Goal: Obtain resource: Download file/media

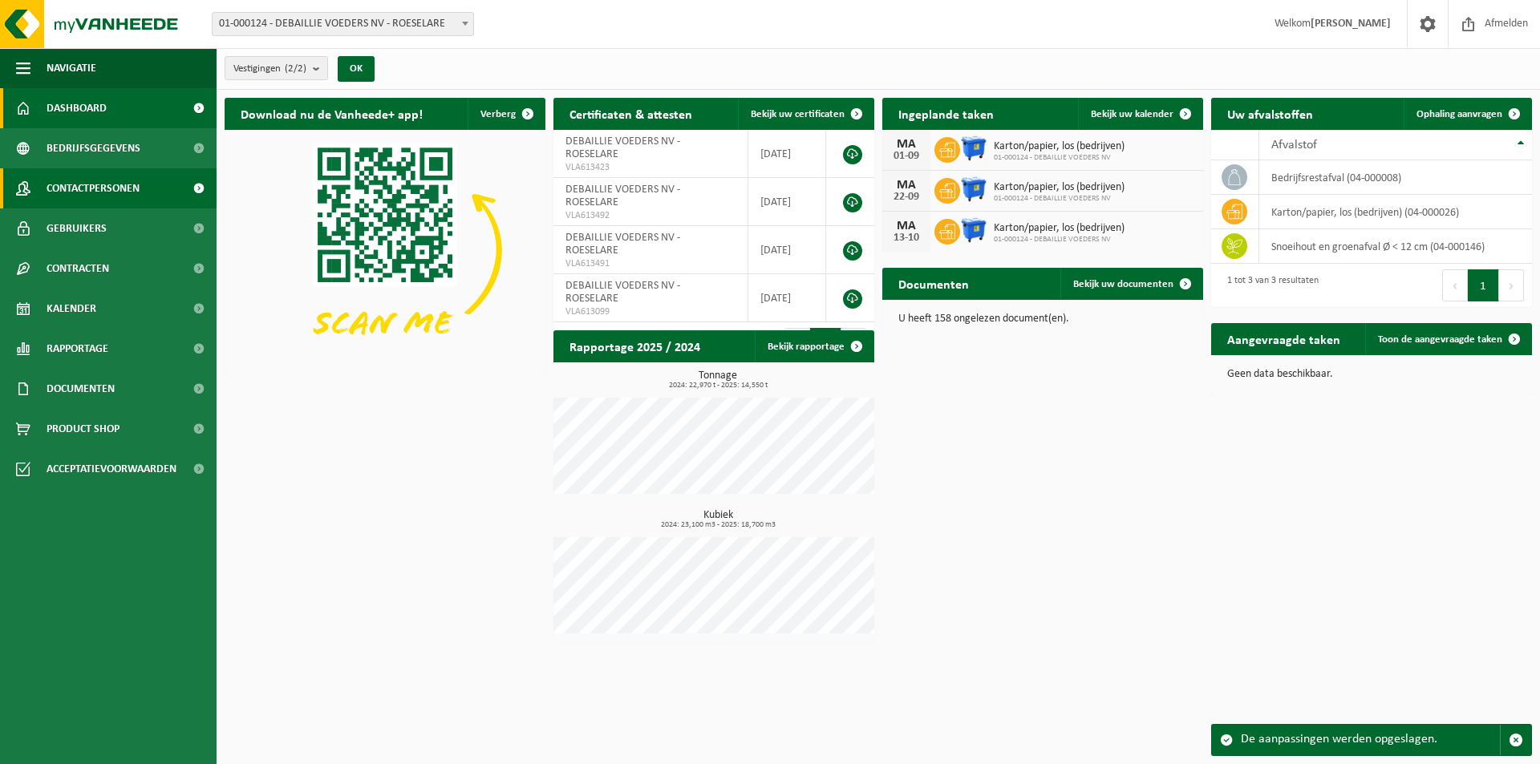
click at [199, 188] on span at bounding box center [198, 188] width 36 height 40
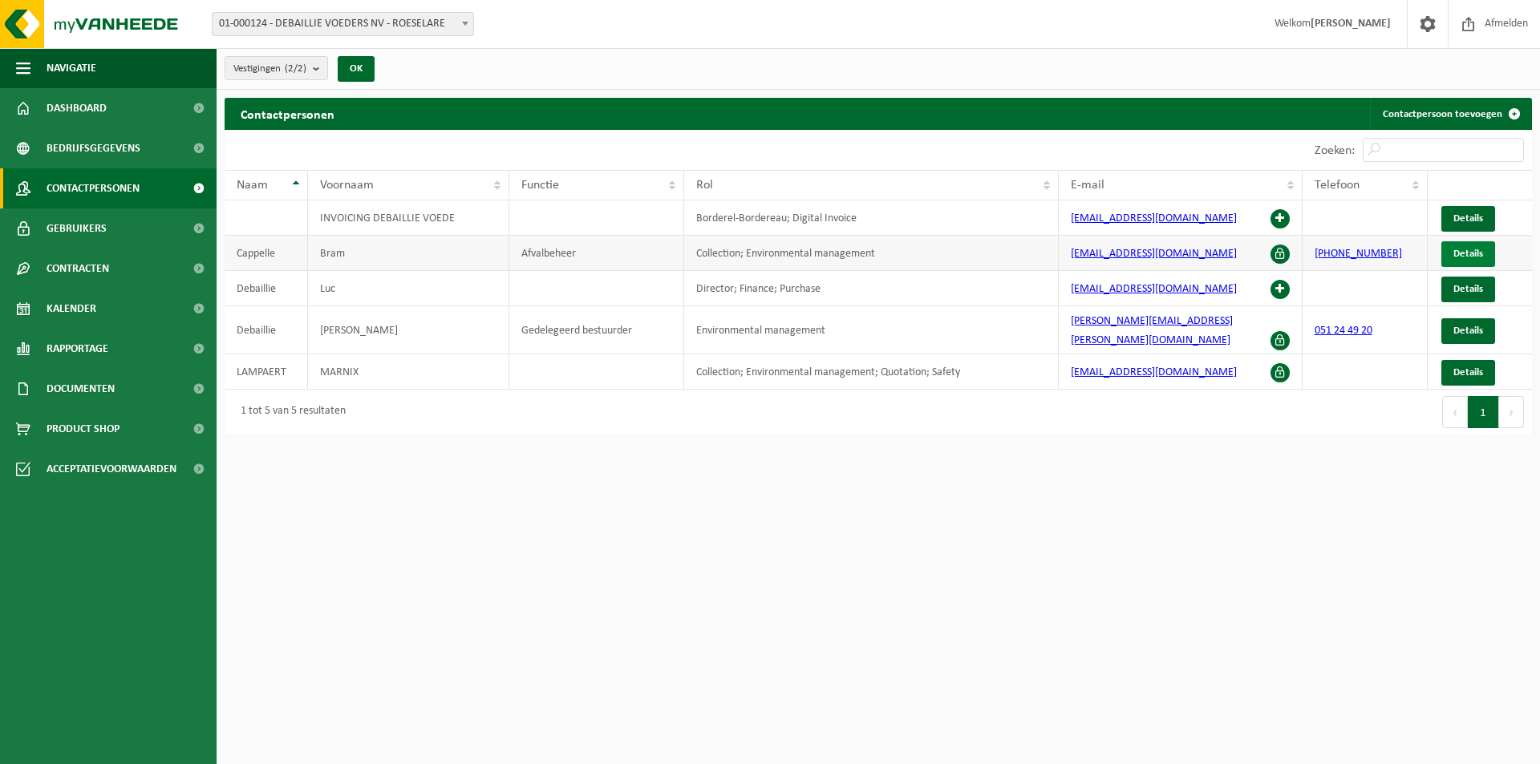
click at [1469, 261] on link "Details" at bounding box center [1468, 254] width 54 height 26
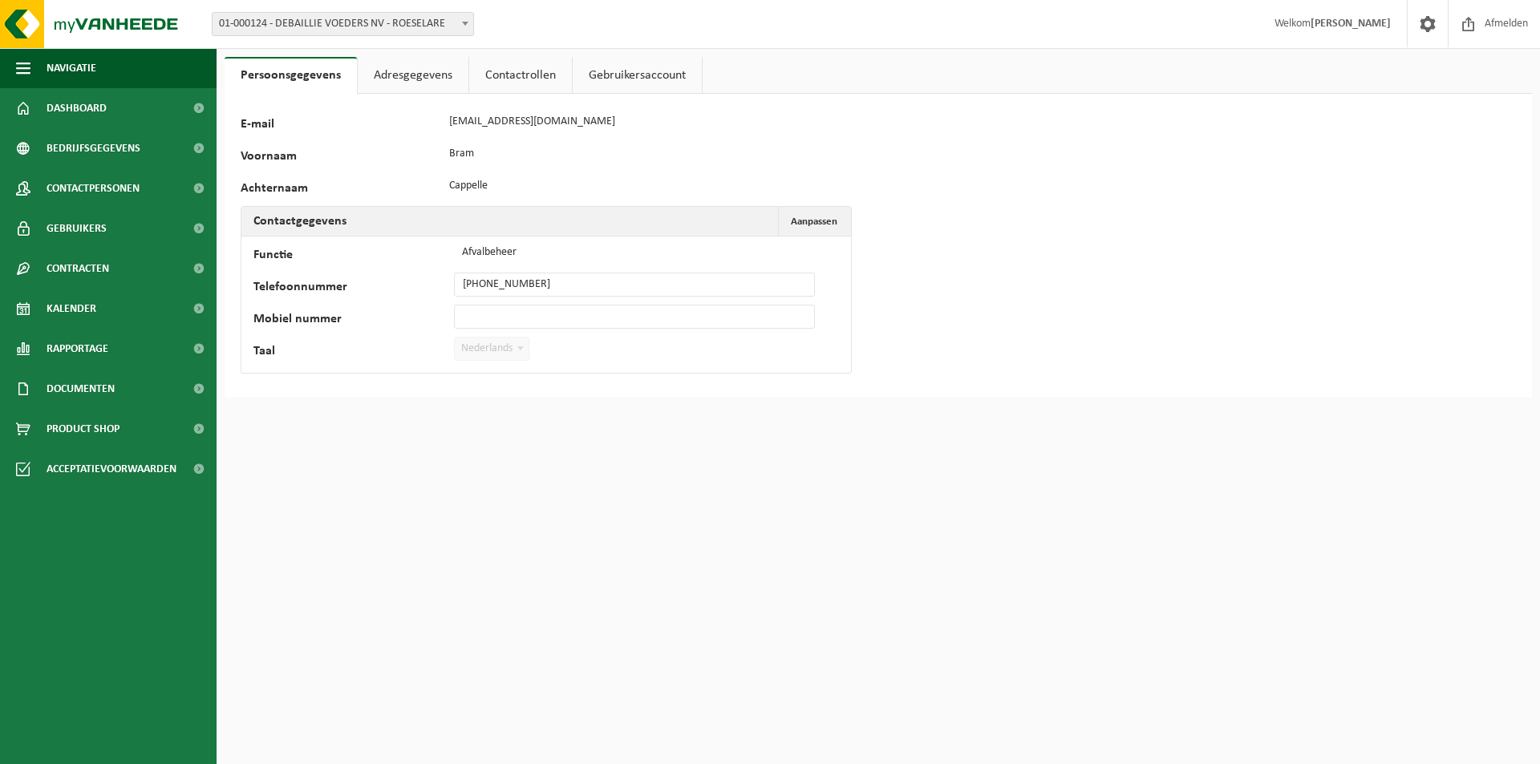
click at [427, 79] on link "Adresgegevens" at bounding box center [413, 75] width 111 height 37
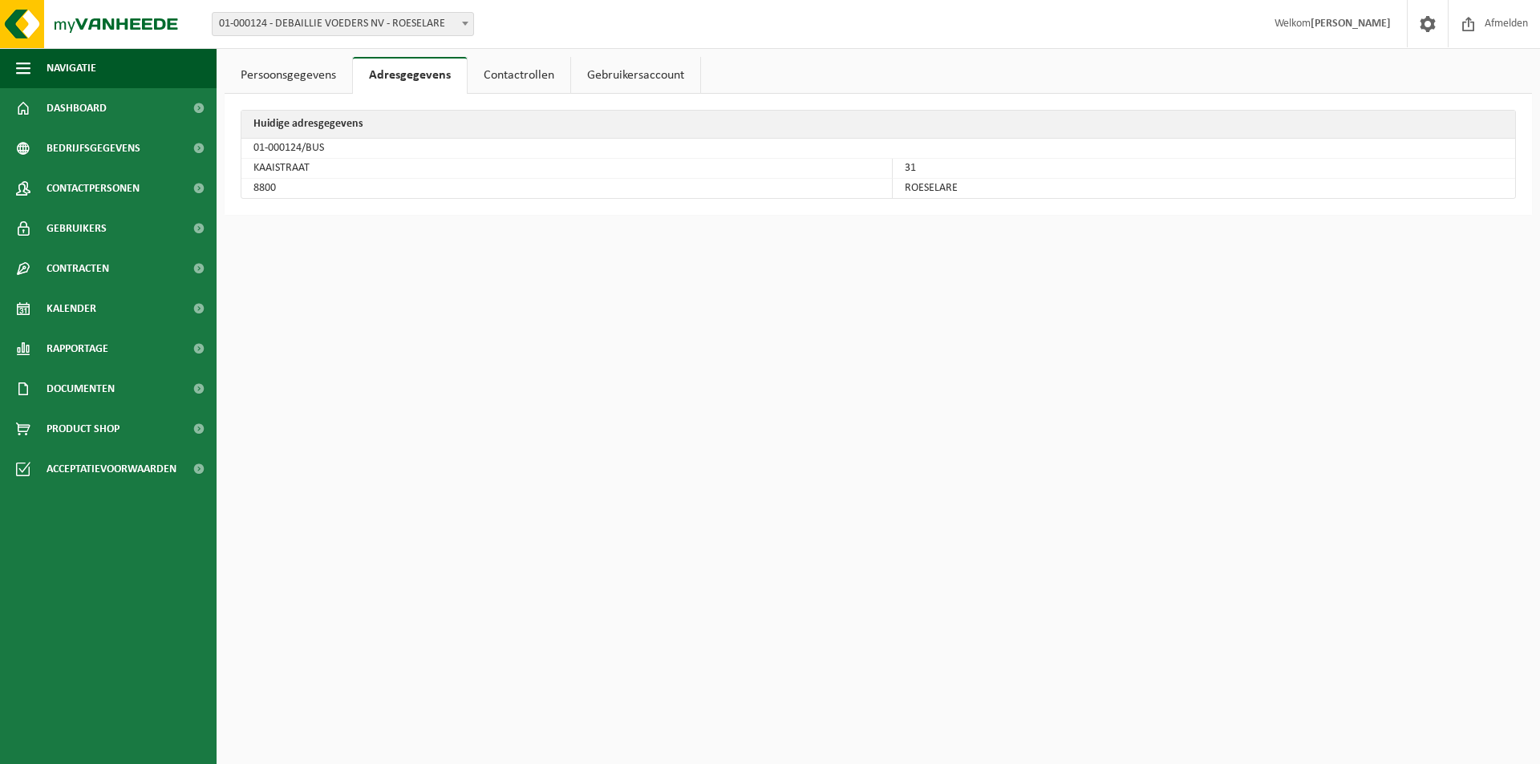
click at [511, 76] on link "Contactrollen" at bounding box center [518, 75] width 103 height 37
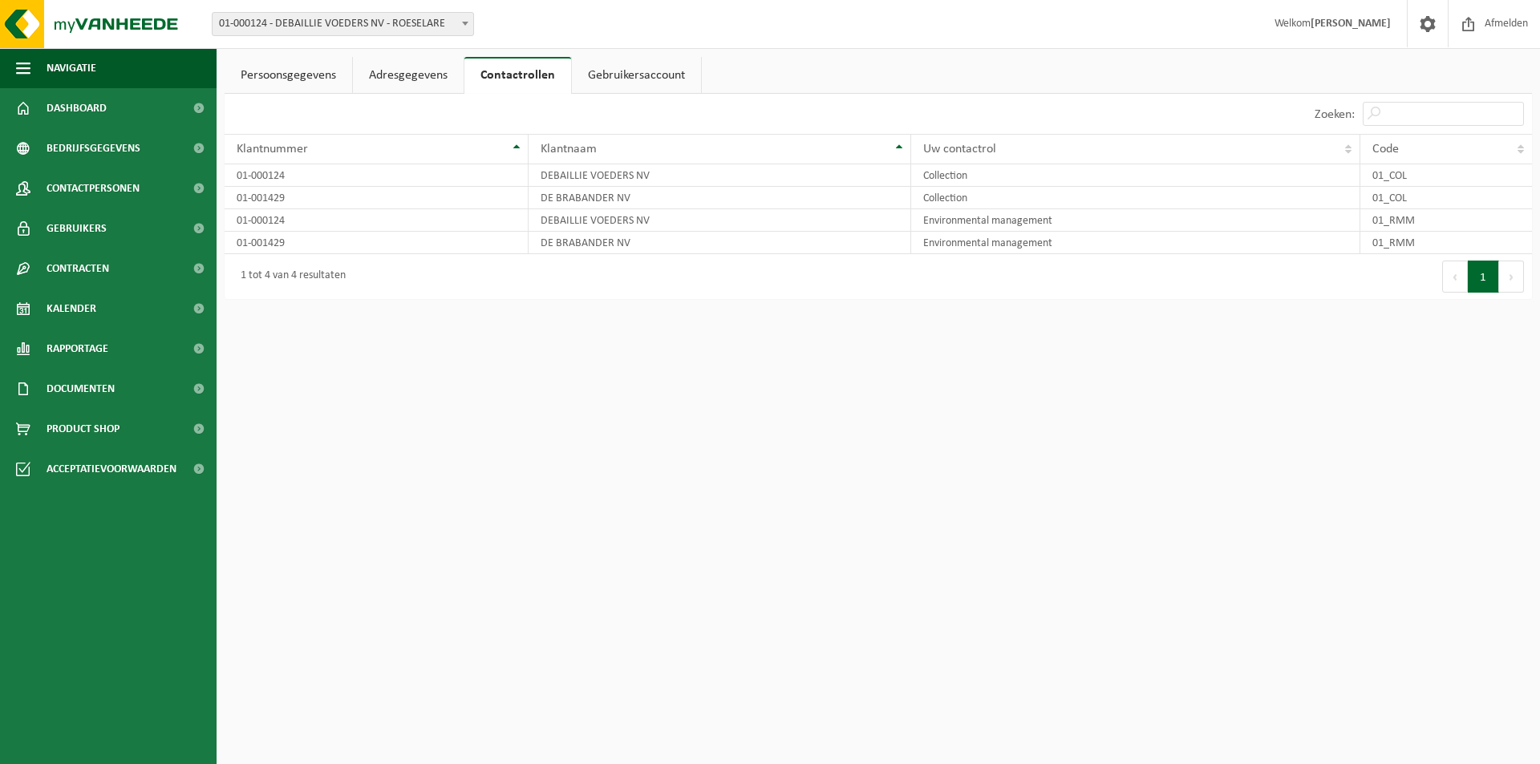
click at [621, 79] on link "Gebruikersaccount" at bounding box center [636, 75] width 129 height 37
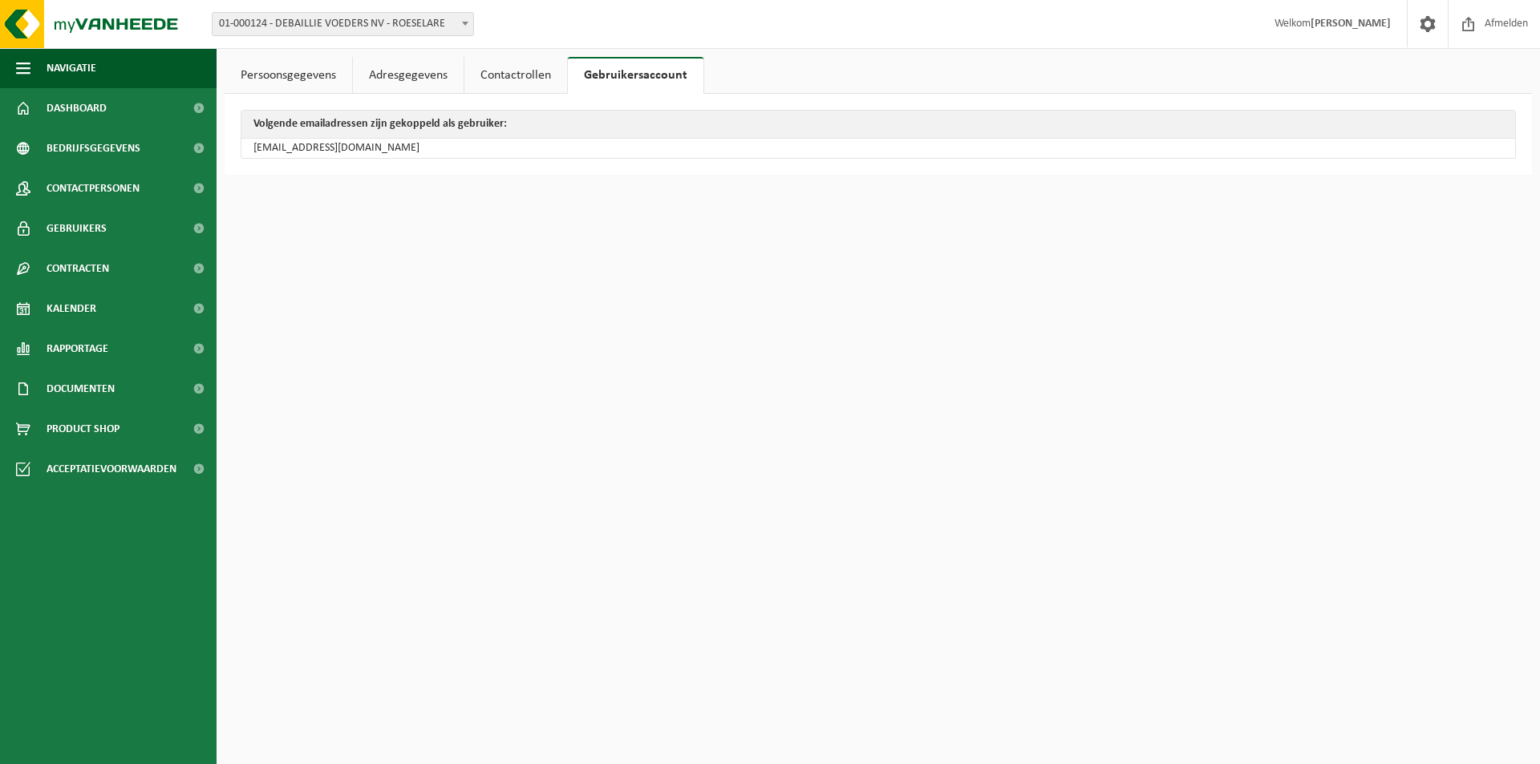
click at [282, 75] on link "Persoonsgegevens" at bounding box center [288, 75] width 127 height 37
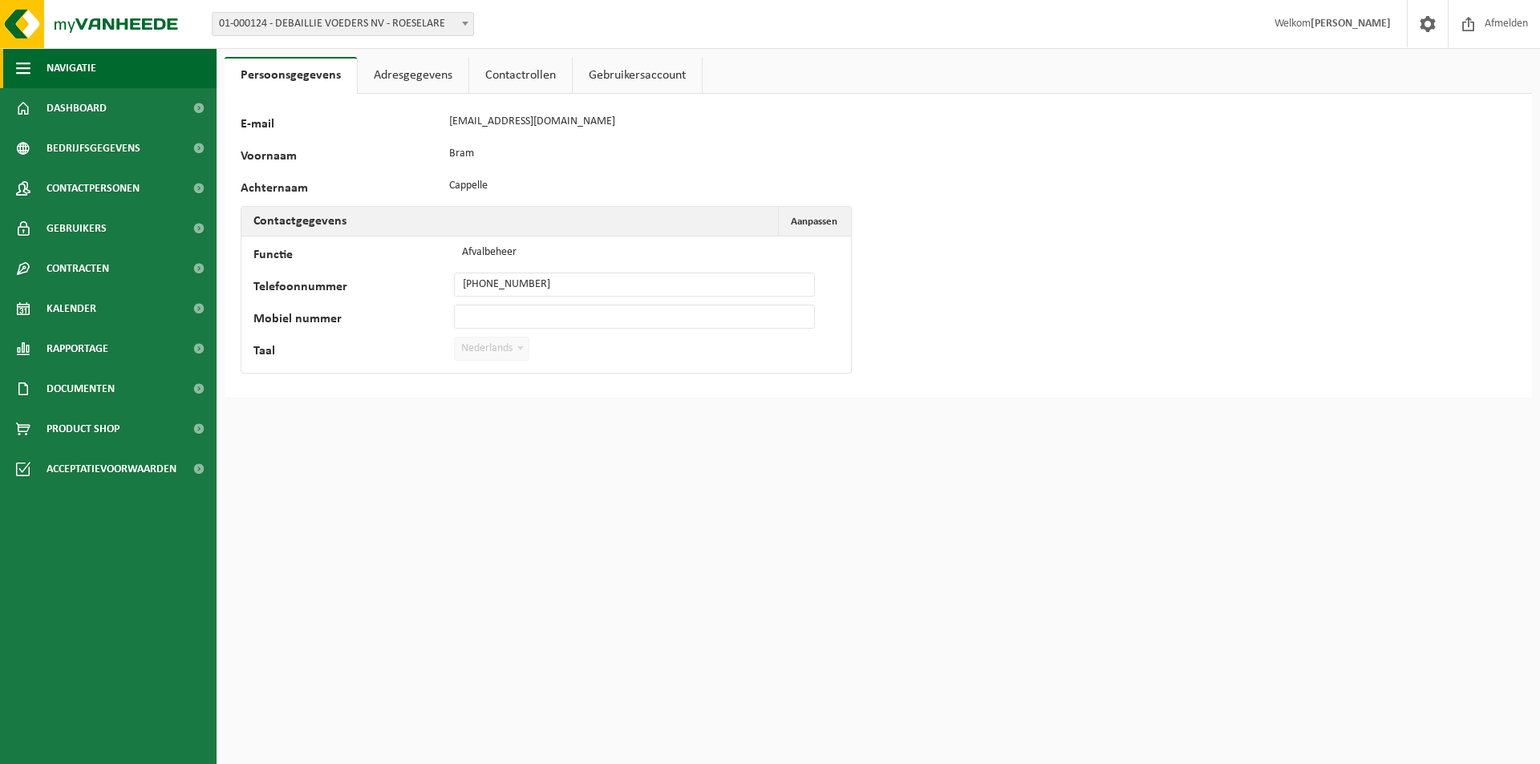
click at [99, 84] on button "Navigatie" at bounding box center [108, 68] width 216 height 40
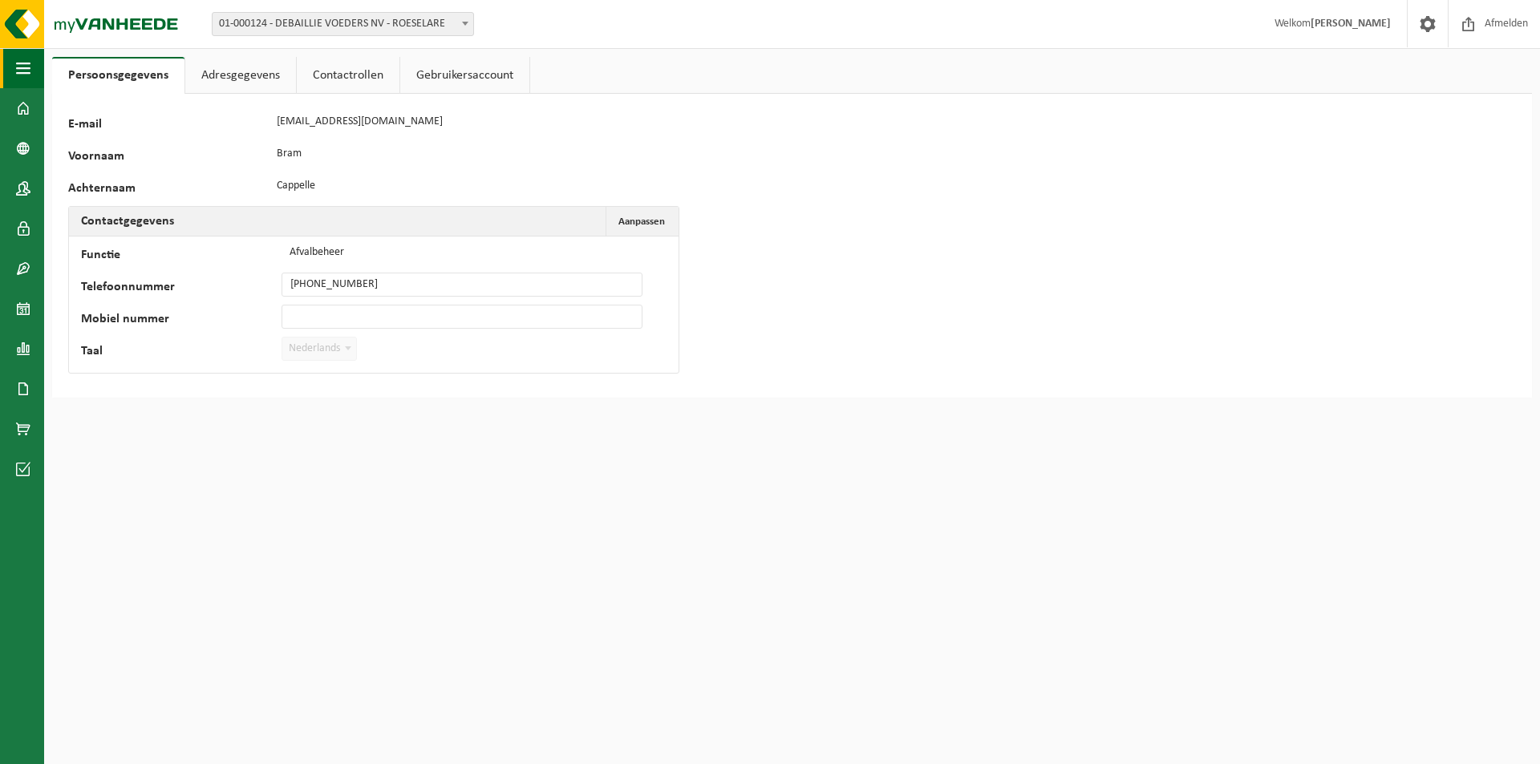
click at [17, 67] on span "button" at bounding box center [23, 68] width 14 height 40
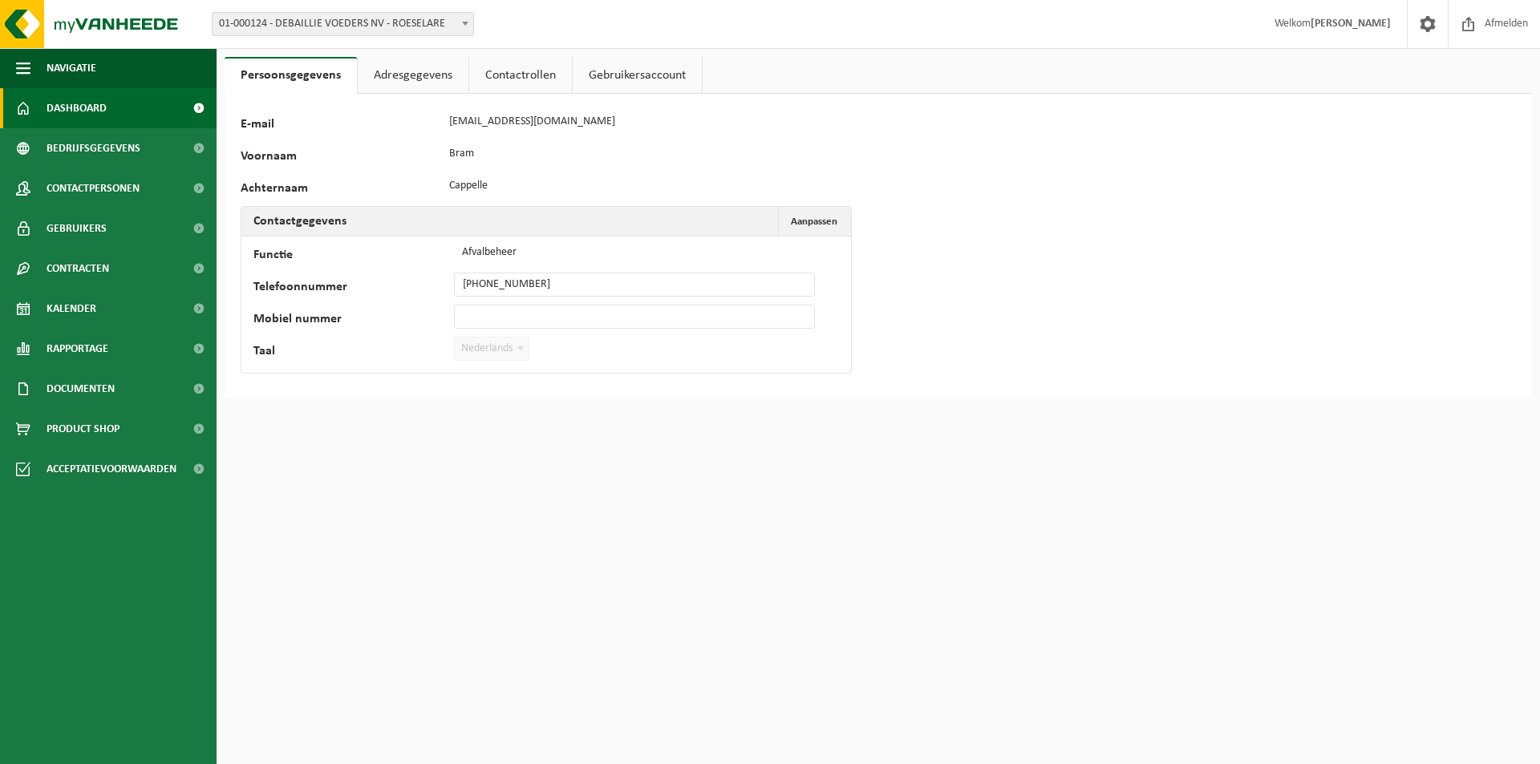
click at [84, 107] on span "Dashboard" at bounding box center [77, 108] width 60 height 40
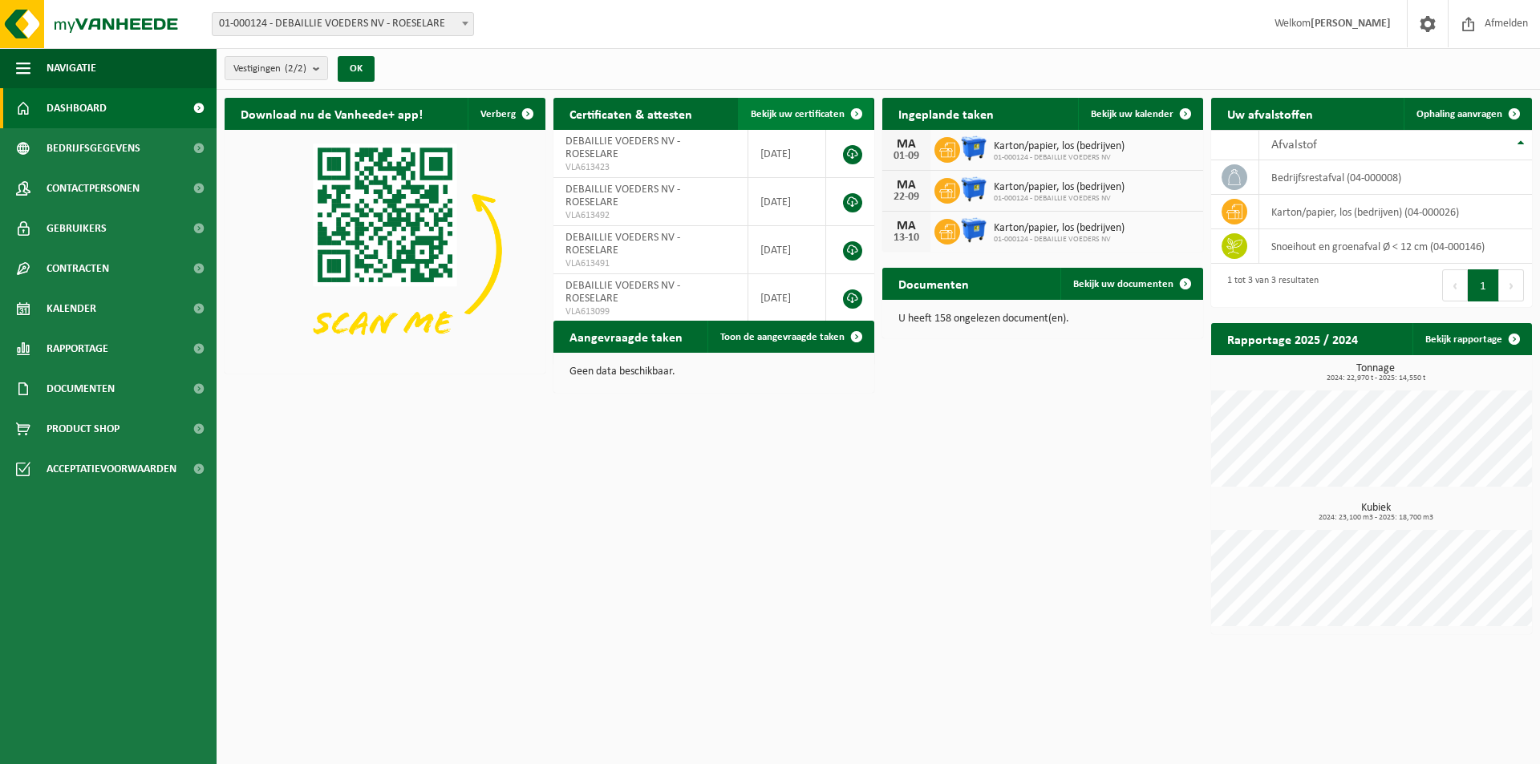
click at [811, 116] on span "Bekijk uw certificaten" at bounding box center [798, 114] width 94 height 10
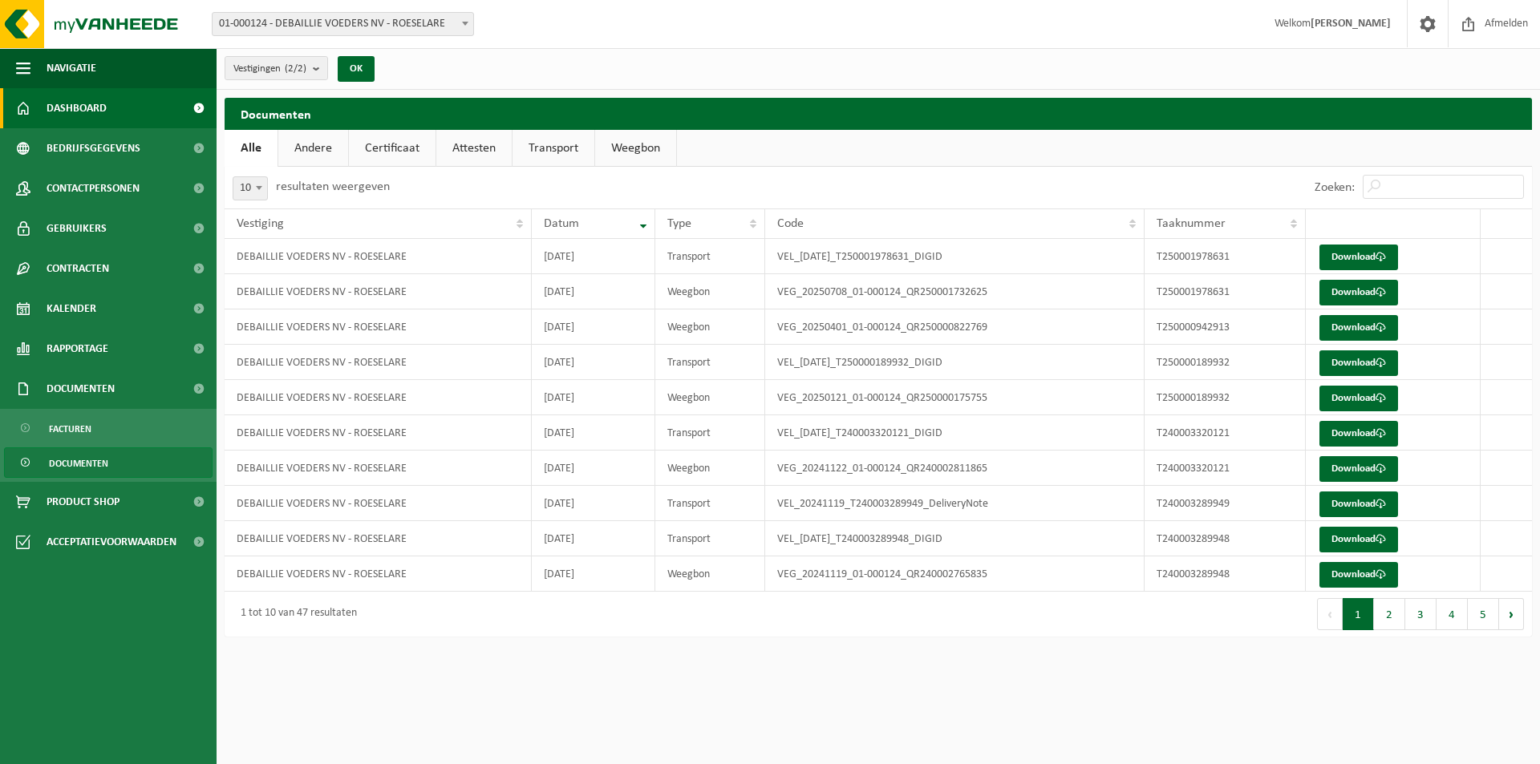
click at [83, 103] on span "Dashboard" at bounding box center [77, 108] width 60 height 40
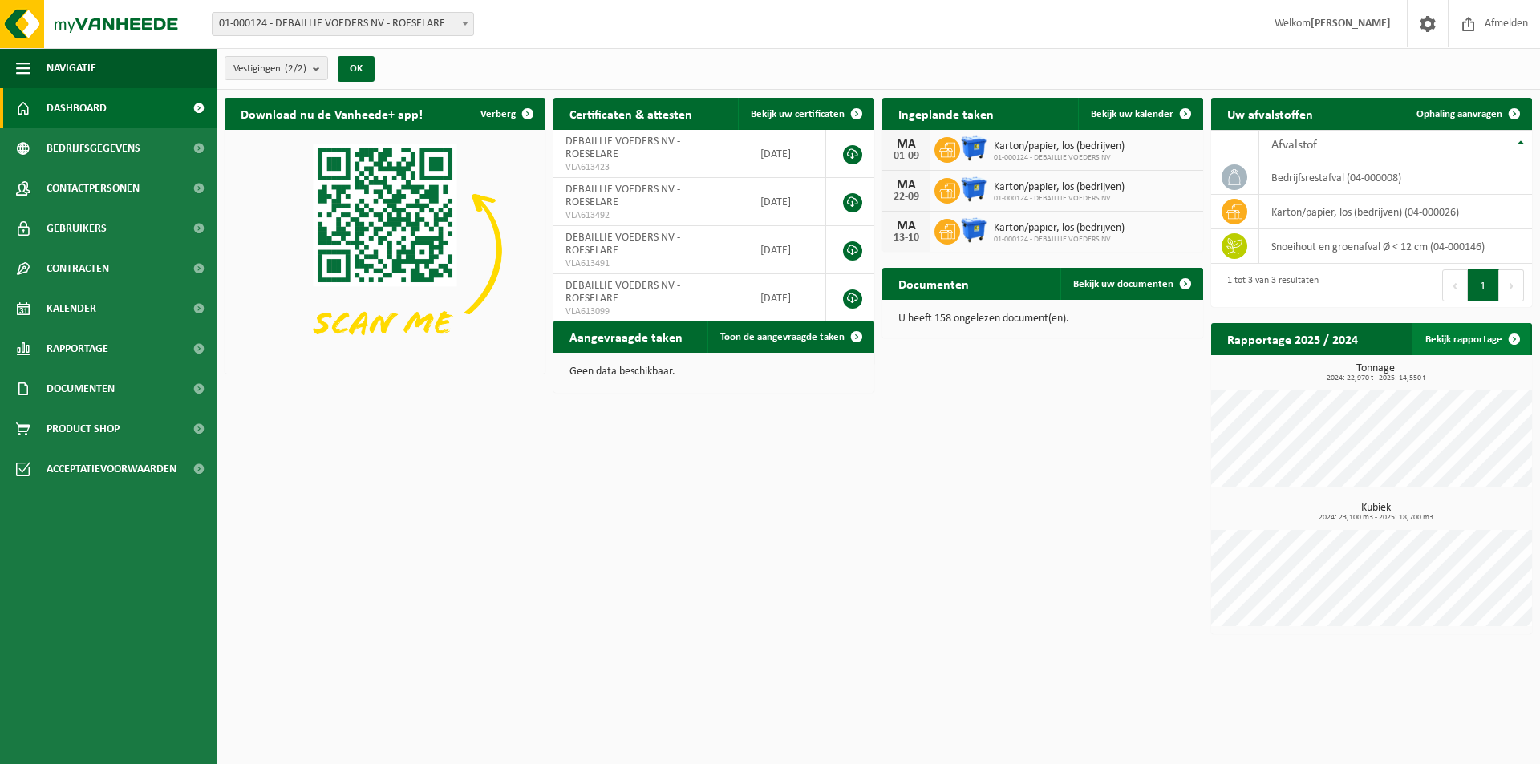
click at [1502, 342] on span at bounding box center [1514, 339] width 32 height 32
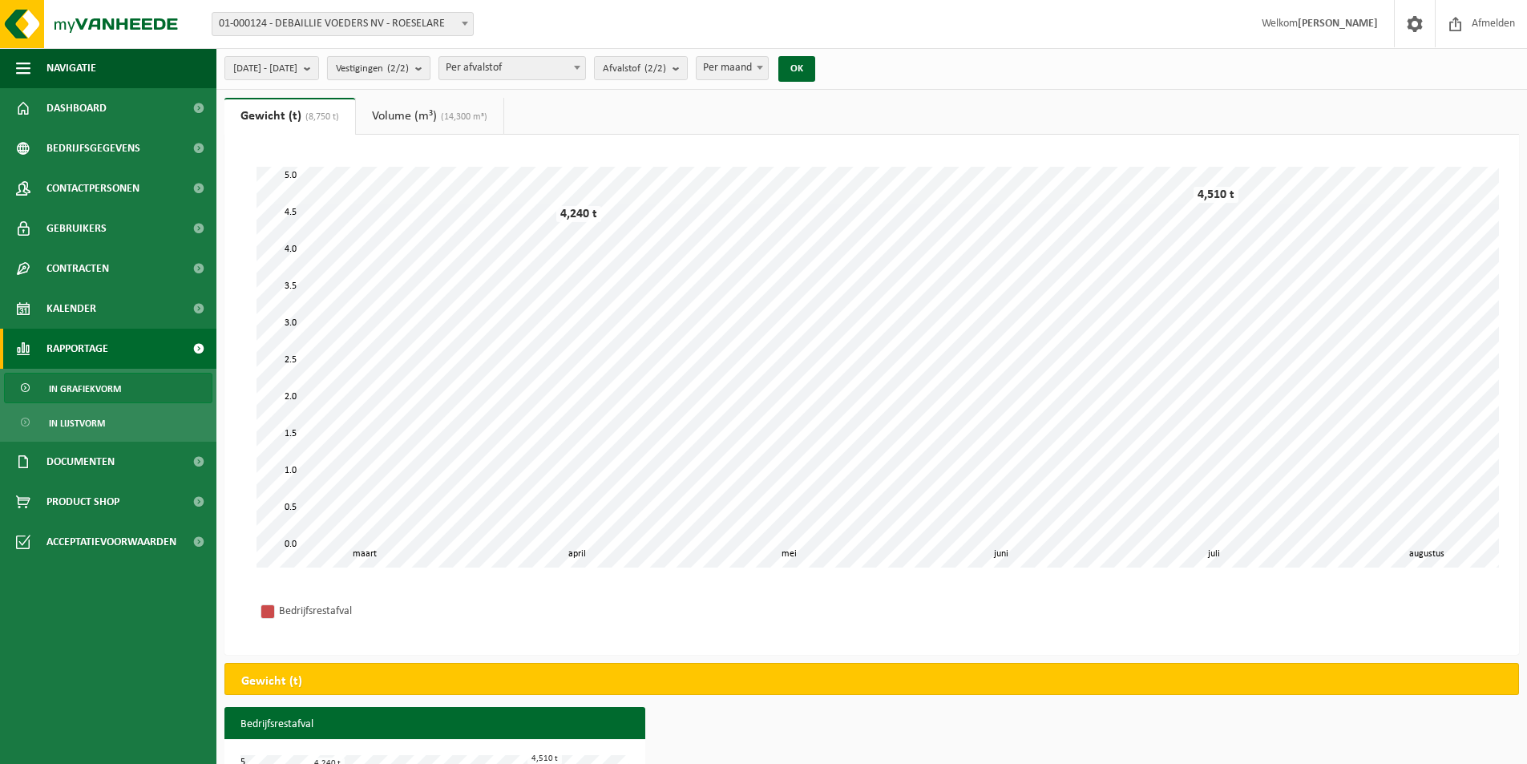
click at [409, 68] on count "(2/2)" at bounding box center [398, 68] width 22 height 10
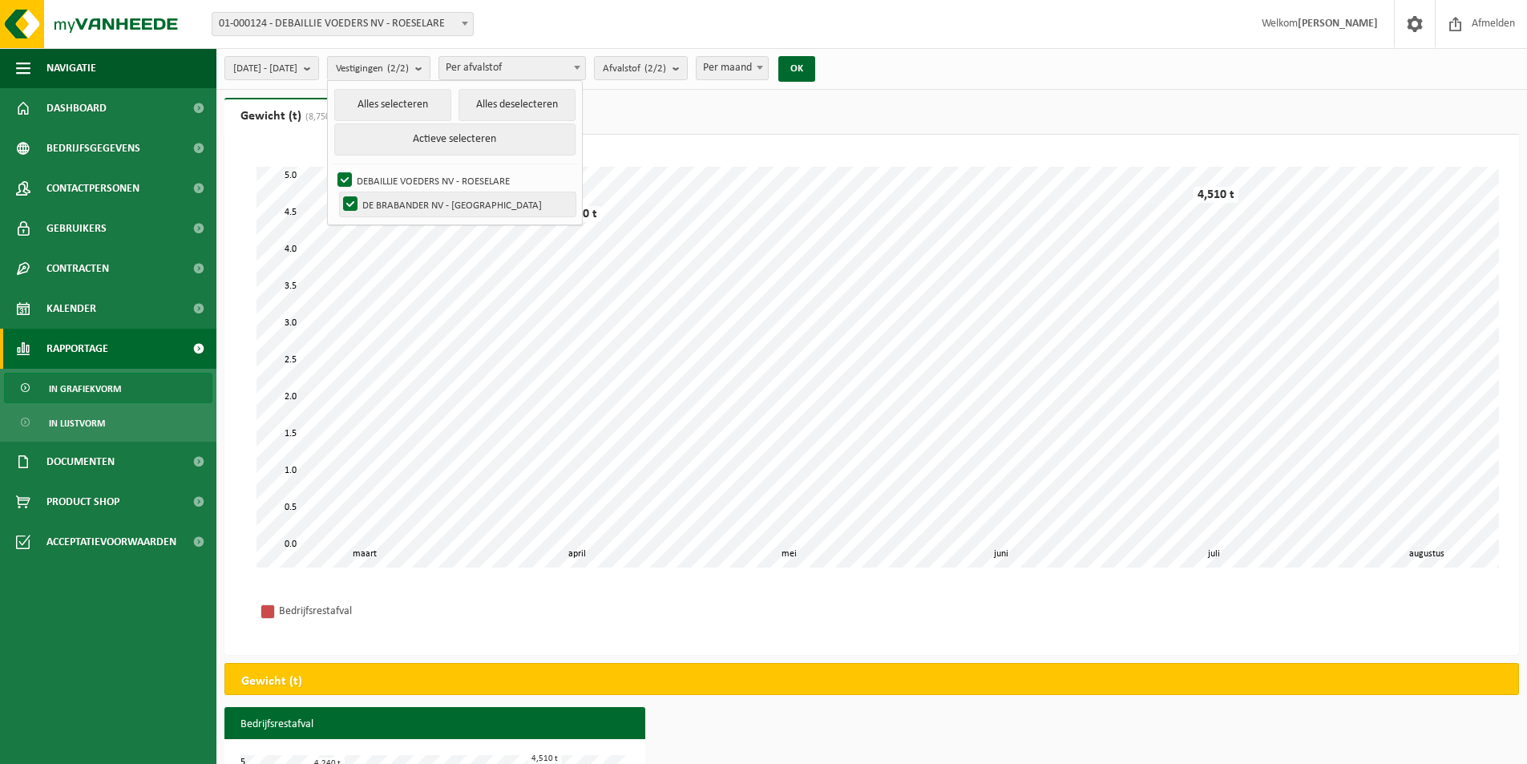
click at [390, 206] on label "DE BRABANDER NV - ROESELARE" at bounding box center [458, 204] width 236 height 24
click at [338, 192] on input "DE BRABANDER NV - ROESELARE" at bounding box center [337, 192] width 1 height 1
checkbox input "false"
click at [526, 27] on div "Vestiging: 01-000124 - DEBAILLIE VOEDERS NV - ROESELARE 01-001429 - DE BRABANDE…" at bounding box center [763, 24] width 1527 height 49
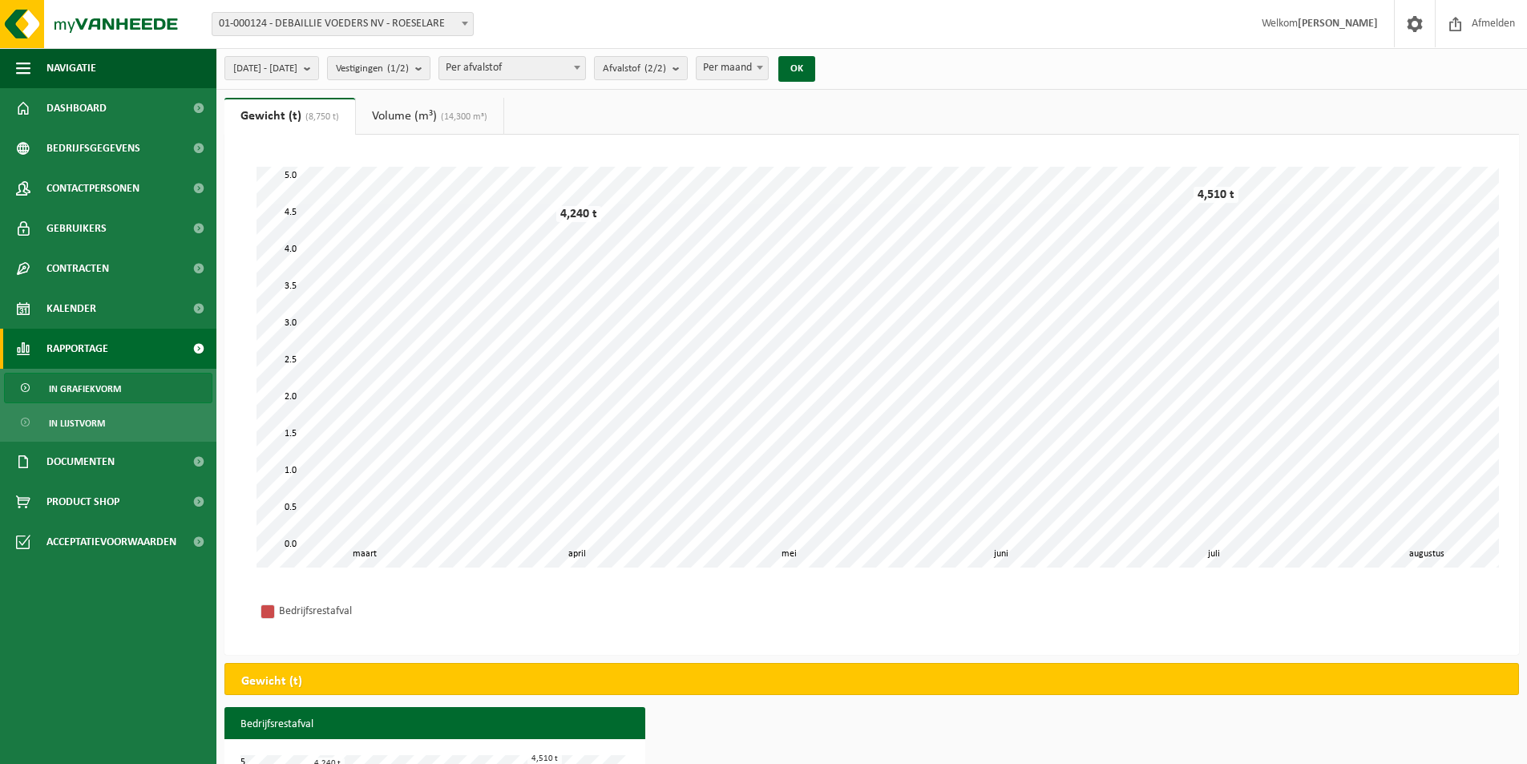
click at [585, 67] on span "Per afvalstof" at bounding box center [512, 68] width 146 height 22
click at [654, 67] on span "Afvalstof (2/2)" at bounding box center [634, 69] width 63 height 24
click at [657, 192] on label "Karton/papier, Los (bedrijven)" at bounding box center [733, 192] width 265 height 24
click at [599, 180] on input "Karton/papier, Los (bedrijven)" at bounding box center [598, 180] width 1 height 1
checkbox input "false"
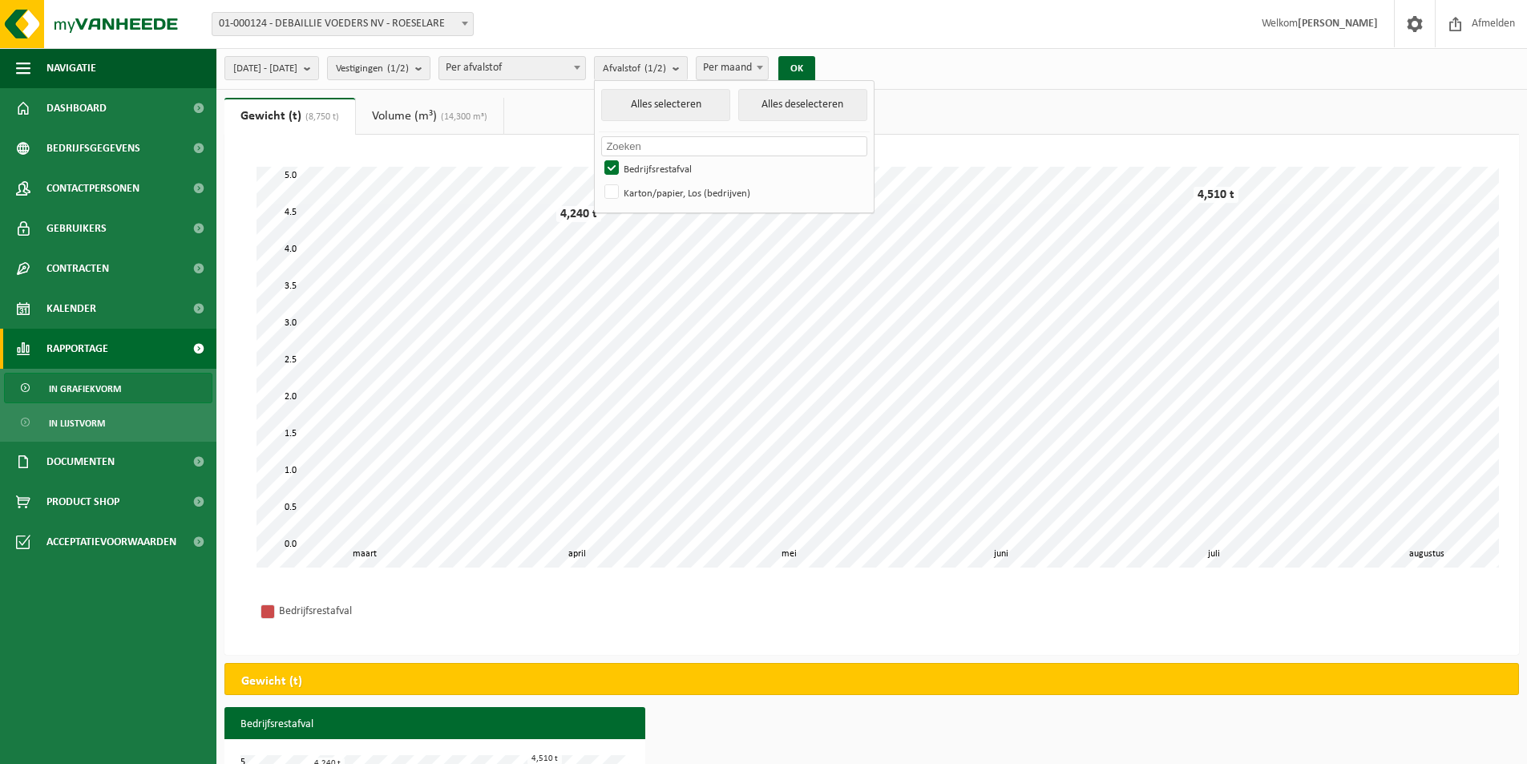
click at [768, 69] on span "Per maand" at bounding box center [732, 68] width 71 height 22
select select "3"
click at [815, 63] on button "OK" at bounding box center [797, 69] width 37 height 26
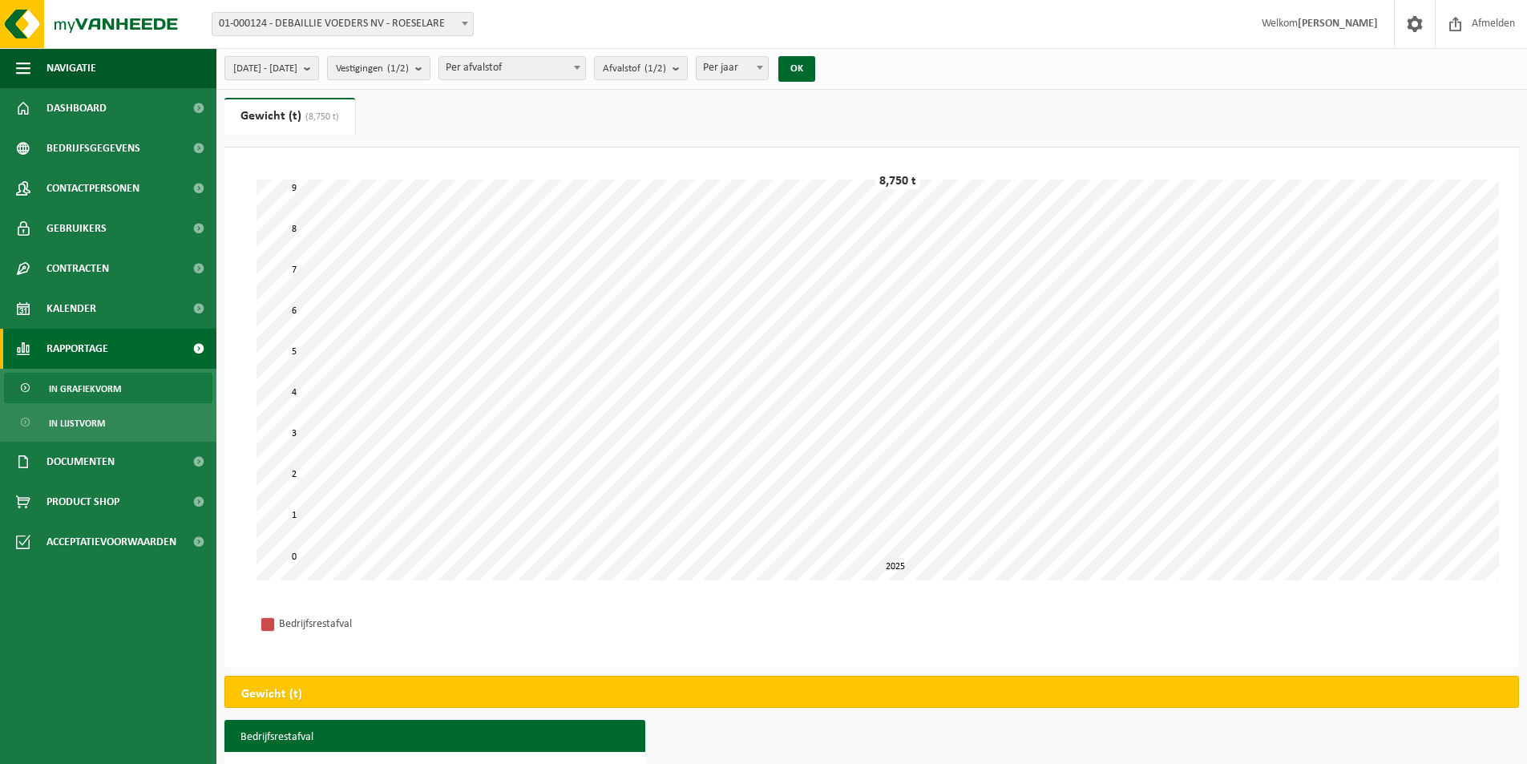
click at [318, 63] on b "submit" at bounding box center [311, 68] width 14 height 22
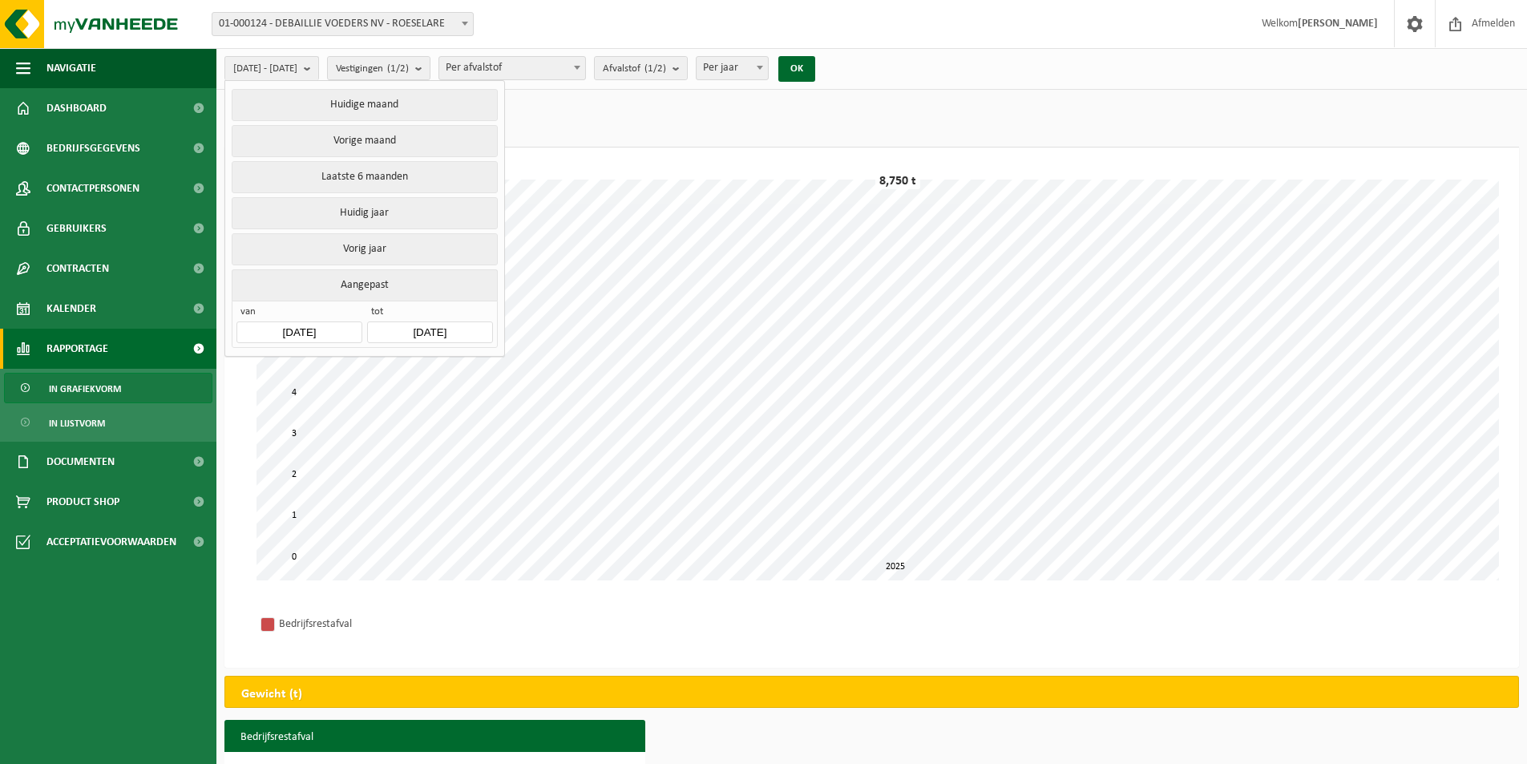
click at [338, 322] on input "2025-03-01" at bounding box center [299, 333] width 125 height 22
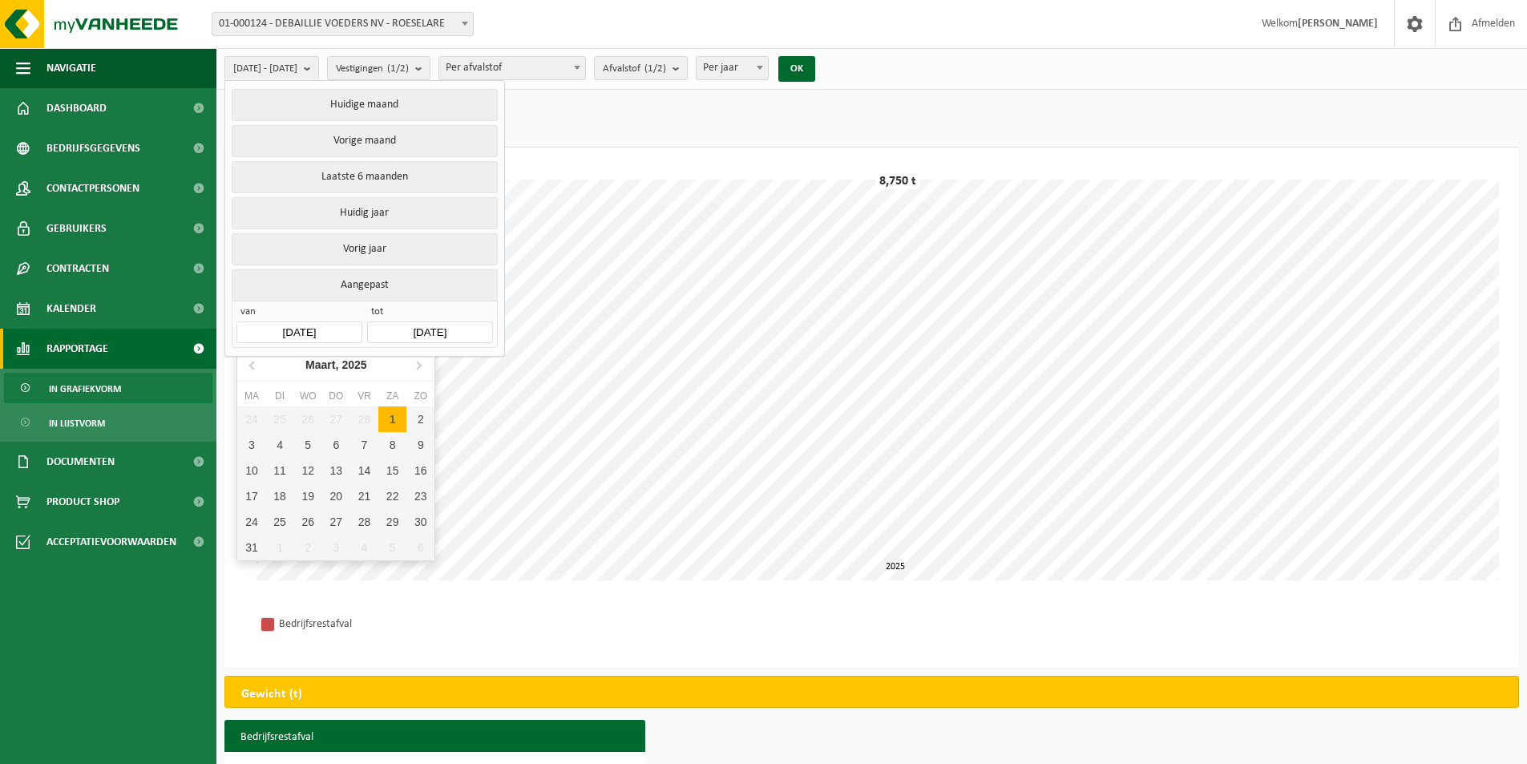
click at [253, 378] on nav "Maart, 2025" at bounding box center [335, 365] width 197 height 33
click at [252, 372] on icon at bounding box center [254, 365] width 26 height 26
click at [251, 366] on icon at bounding box center [252, 366] width 4 height 8
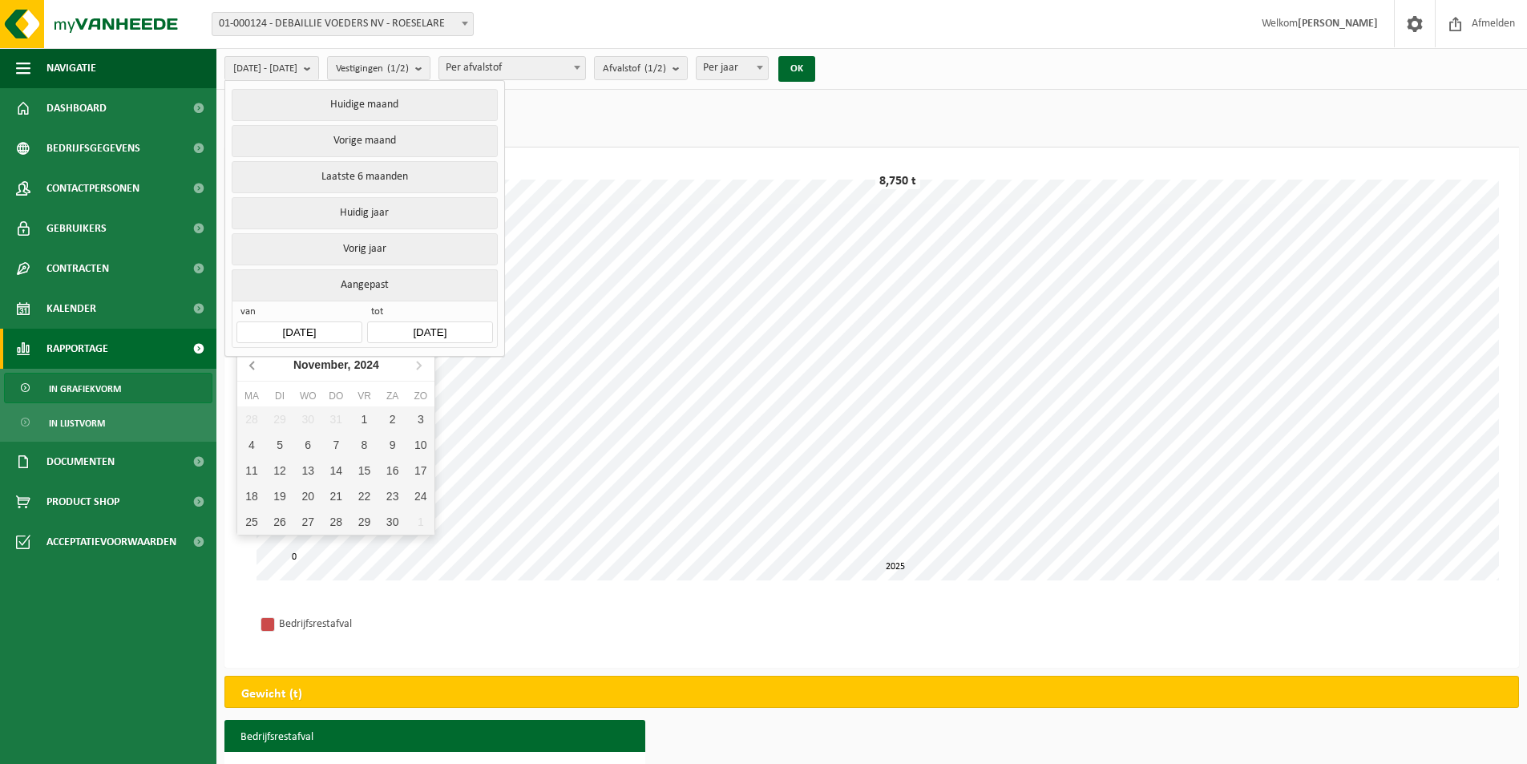
click at [251, 366] on icon at bounding box center [252, 366] width 4 height 8
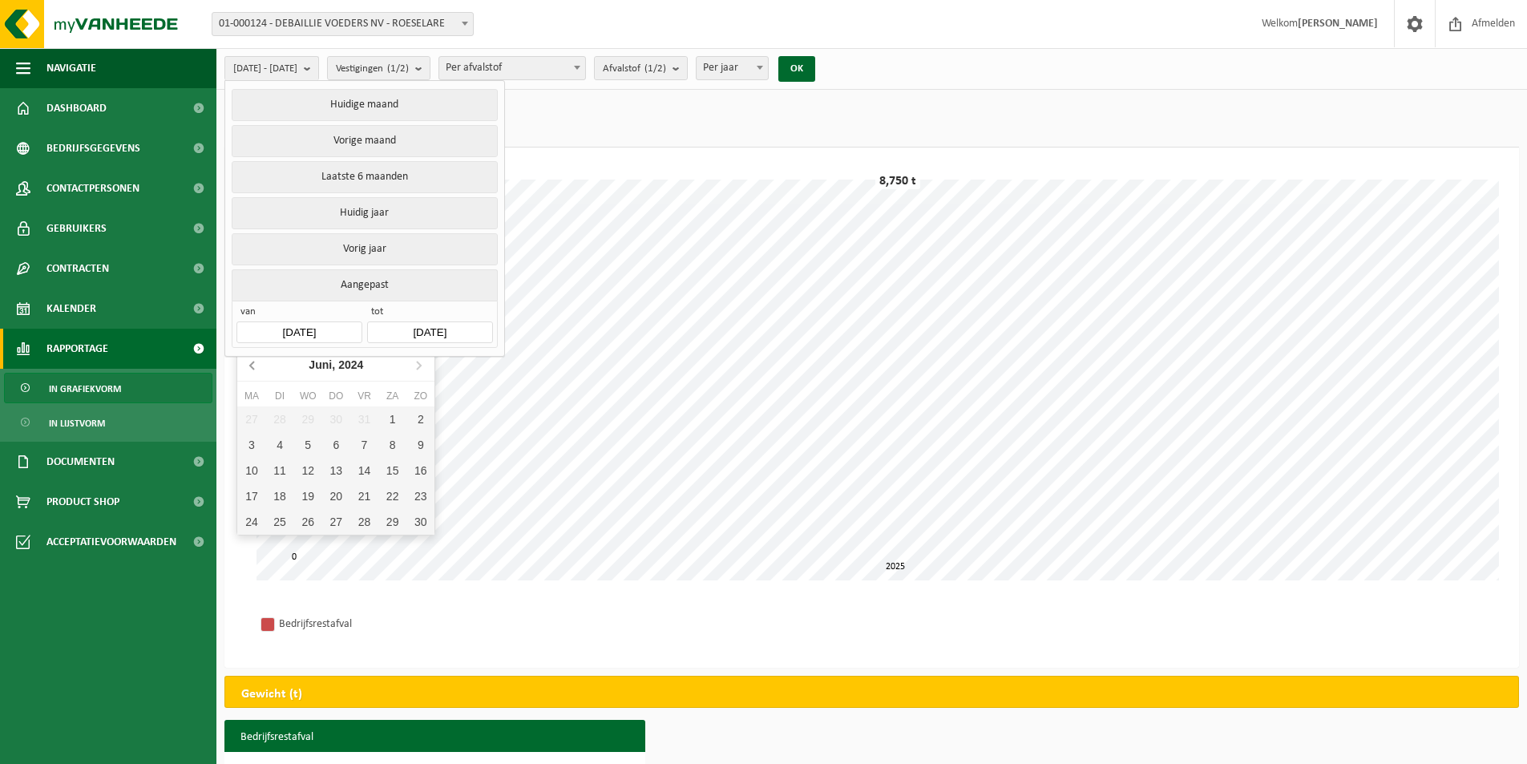
click at [251, 366] on icon at bounding box center [252, 366] width 4 height 8
click at [245, 364] on icon at bounding box center [254, 365] width 26 height 26
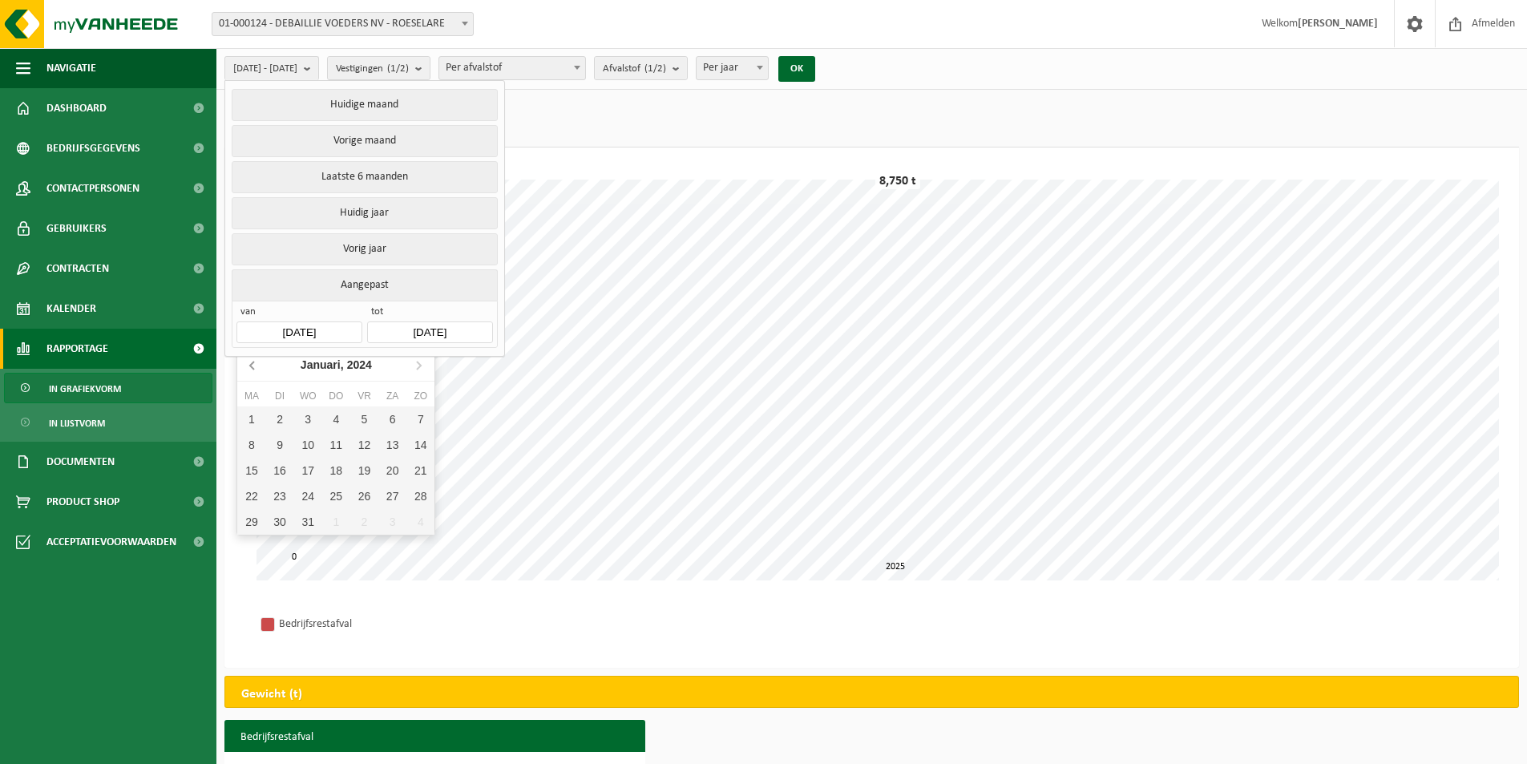
click at [245, 364] on icon at bounding box center [254, 365] width 26 height 26
click at [421, 366] on icon at bounding box center [419, 366] width 4 height 8
click at [256, 419] on div "1" at bounding box center [251, 420] width 28 height 26
type input "2024-01-01"
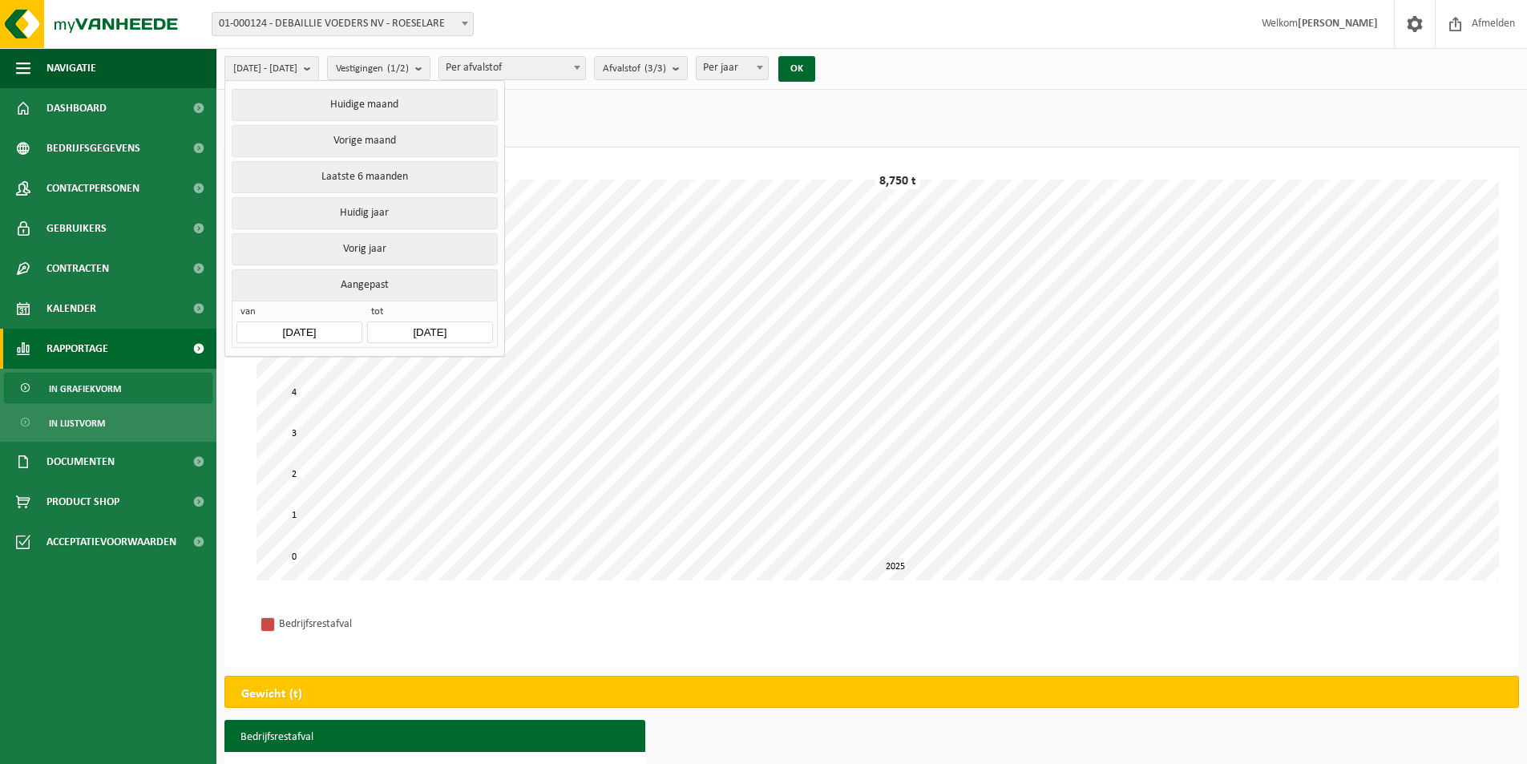
click at [434, 326] on input "2025-08-13" at bounding box center [429, 333] width 125 height 22
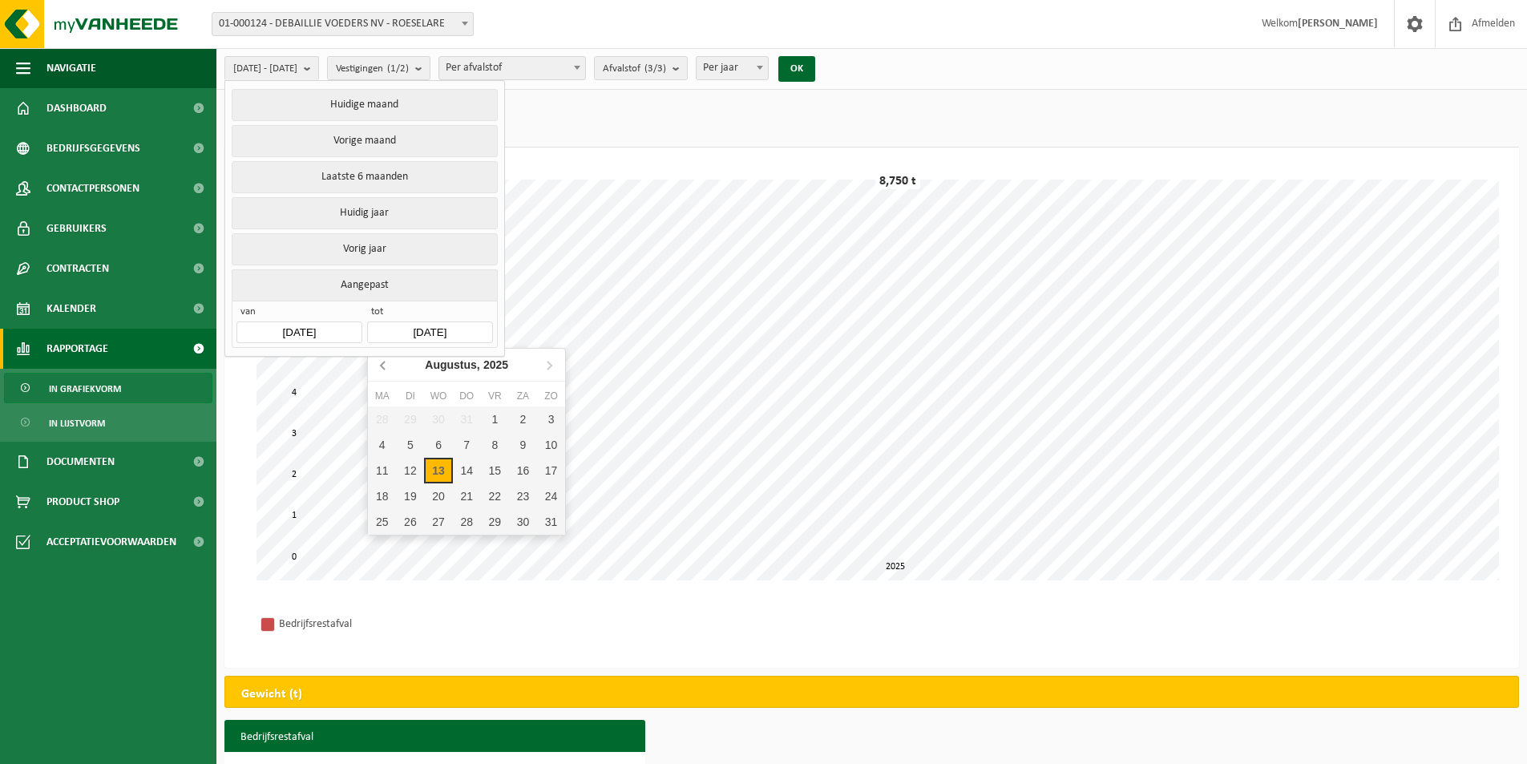
click at [387, 369] on icon at bounding box center [384, 365] width 26 height 26
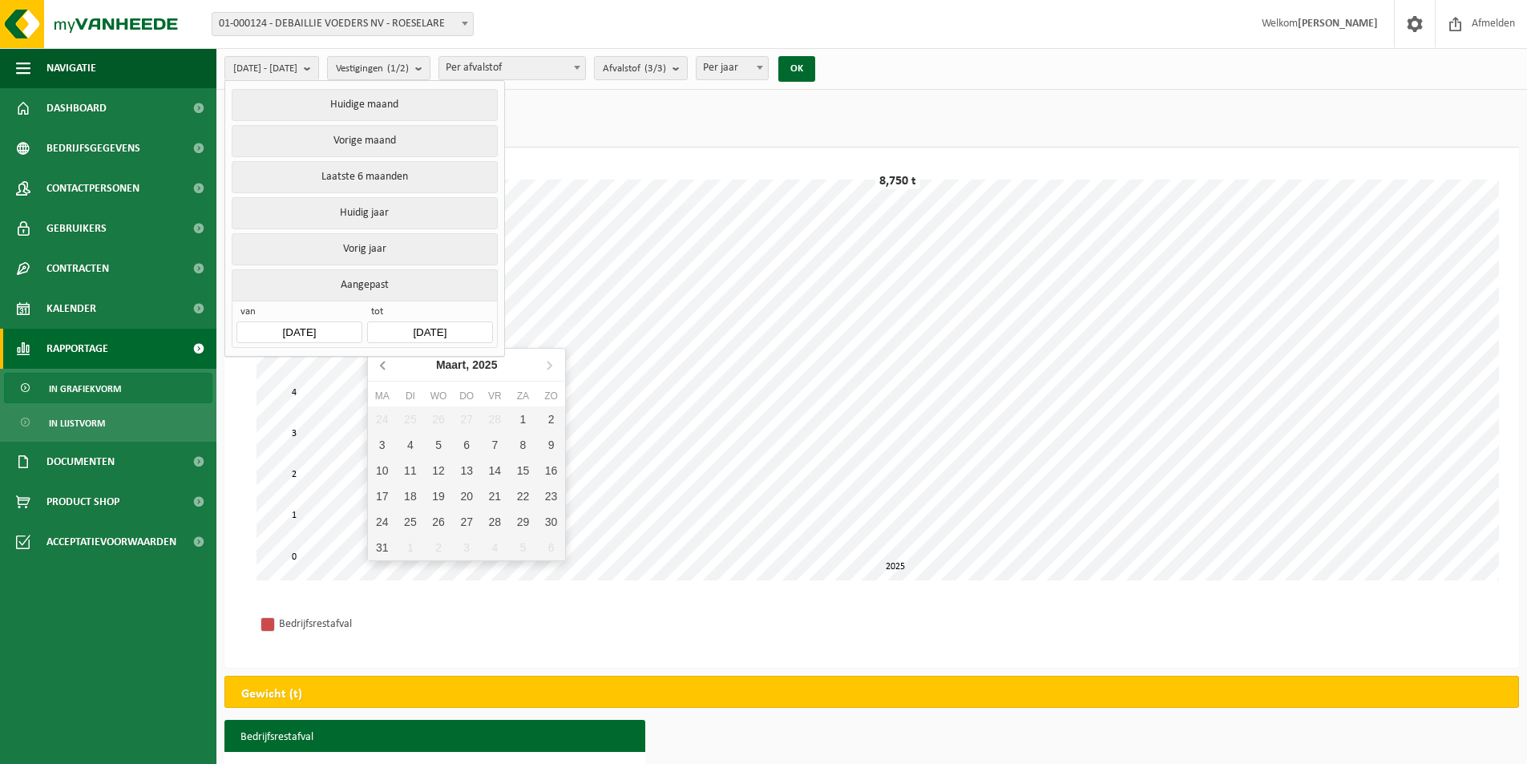
click at [387, 369] on icon at bounding box center [384, 365] width 26 height 26
click at [408, 536] on div "31" at bounding box center [410, 548] width 28 height 26
type input "2024-12-31"
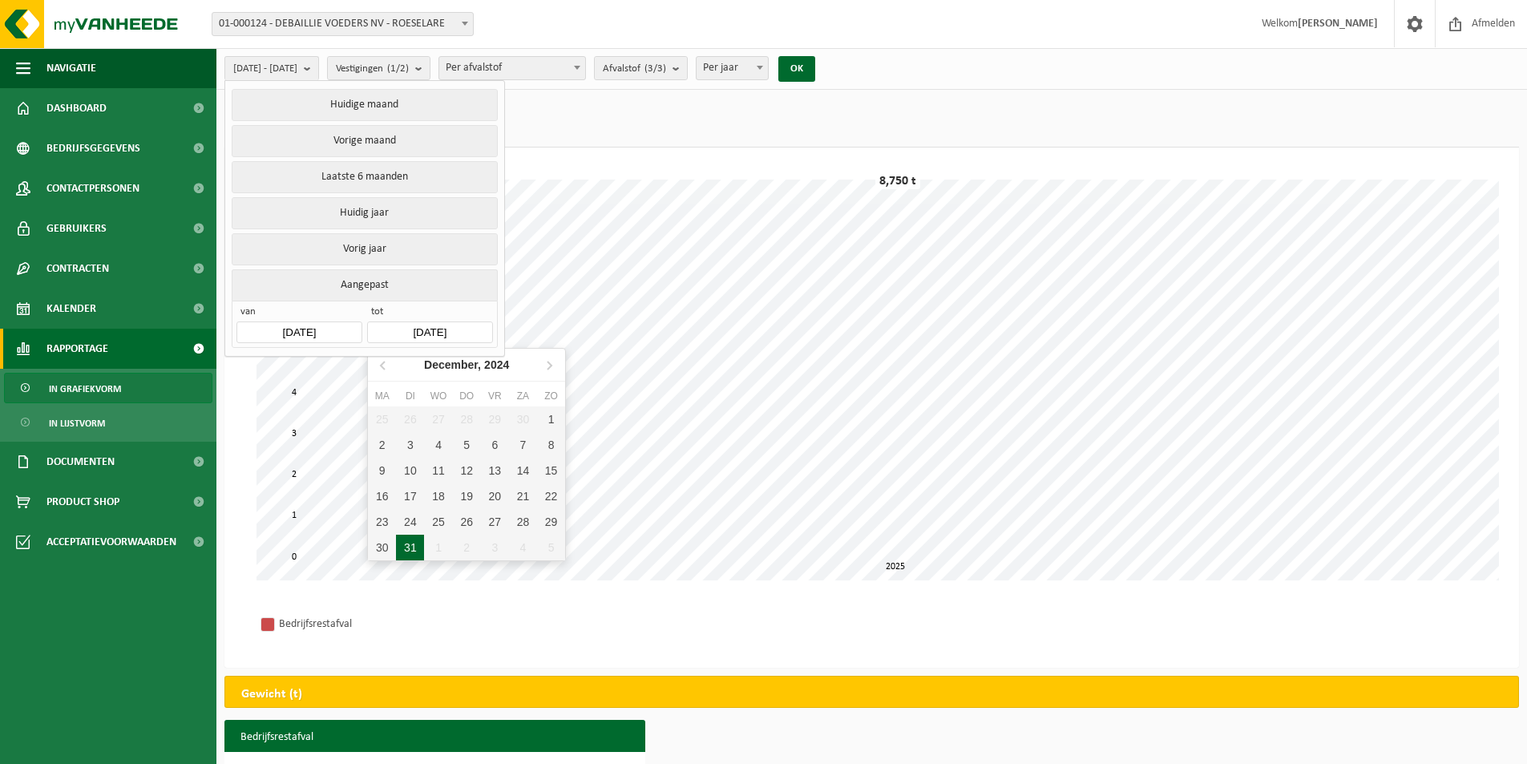
type input "2024-01-01"
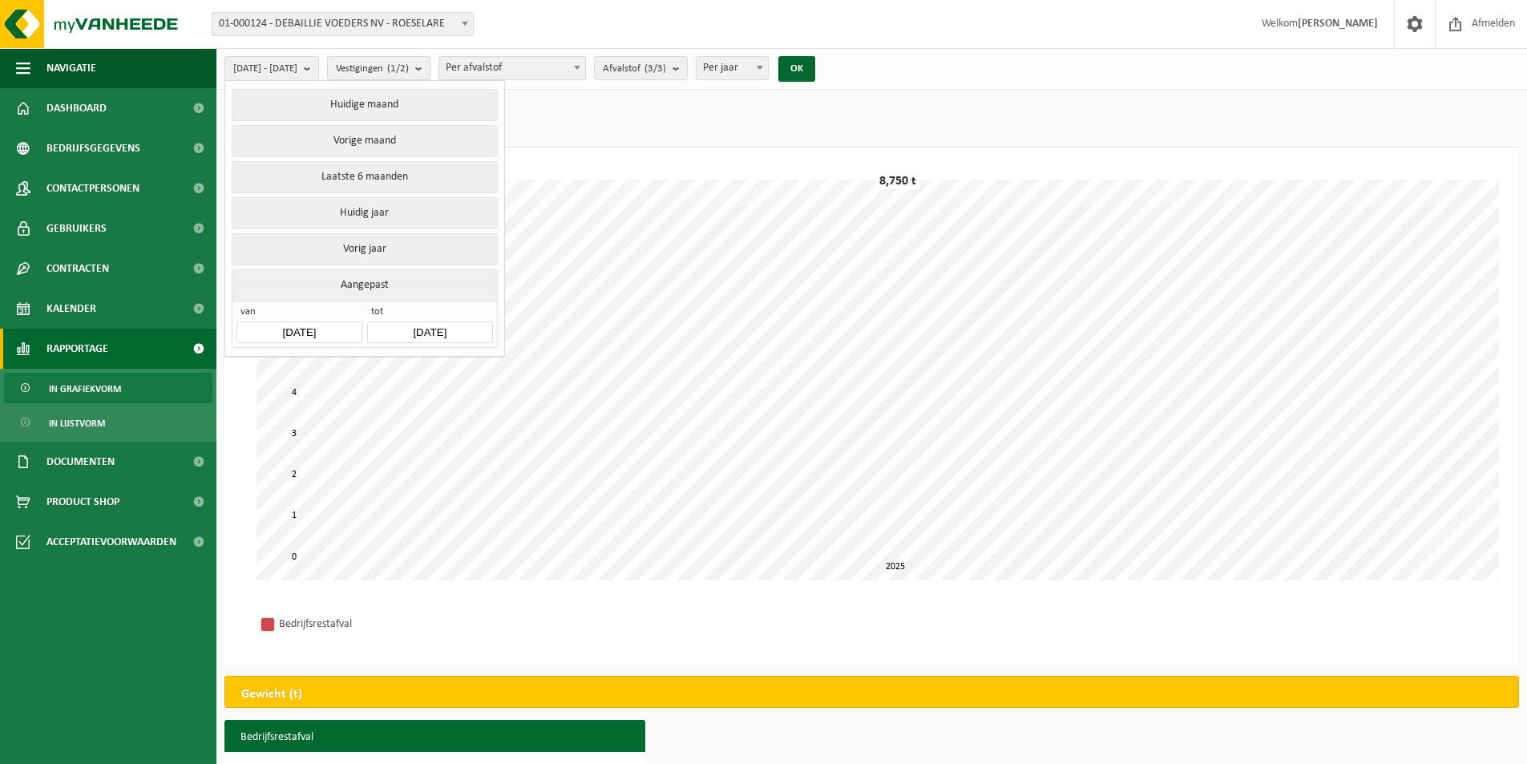
click at [592, 136] on ul "Gewicht (t) (8,750 t) Volume (m³) (14,300 m³)" at bounding box center [872, 123] width 1295 height 50
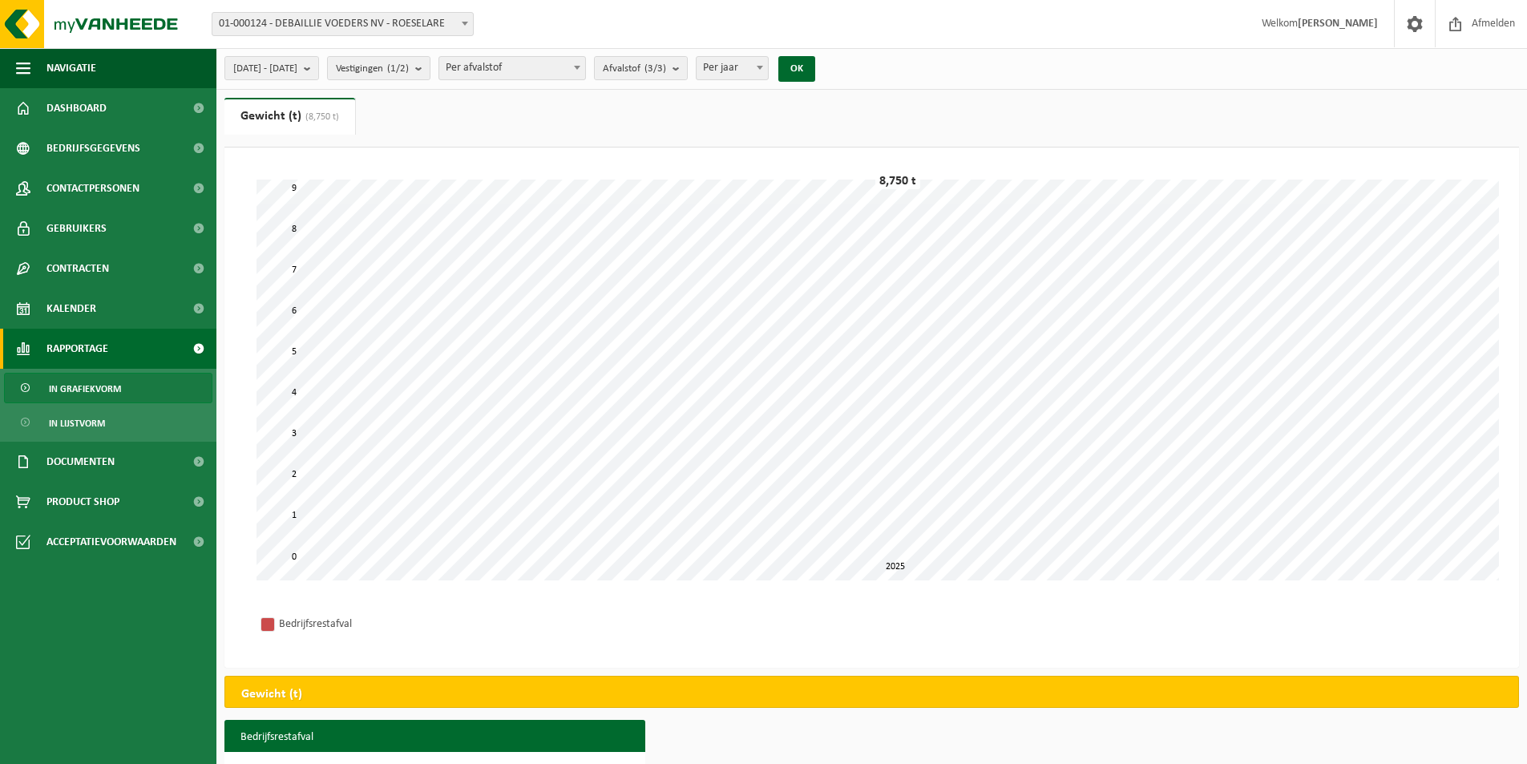
click at [832, 55] on div "2024-01-01 - 2024-12-31 Huidige maand Vorige maand Laatste 6 maanden Huidig jaa…" at bounding box center [524, 68] width 617 height 34
click at [815, 67] on button "OK" at bounding box center [797, 69] width 37 height 26
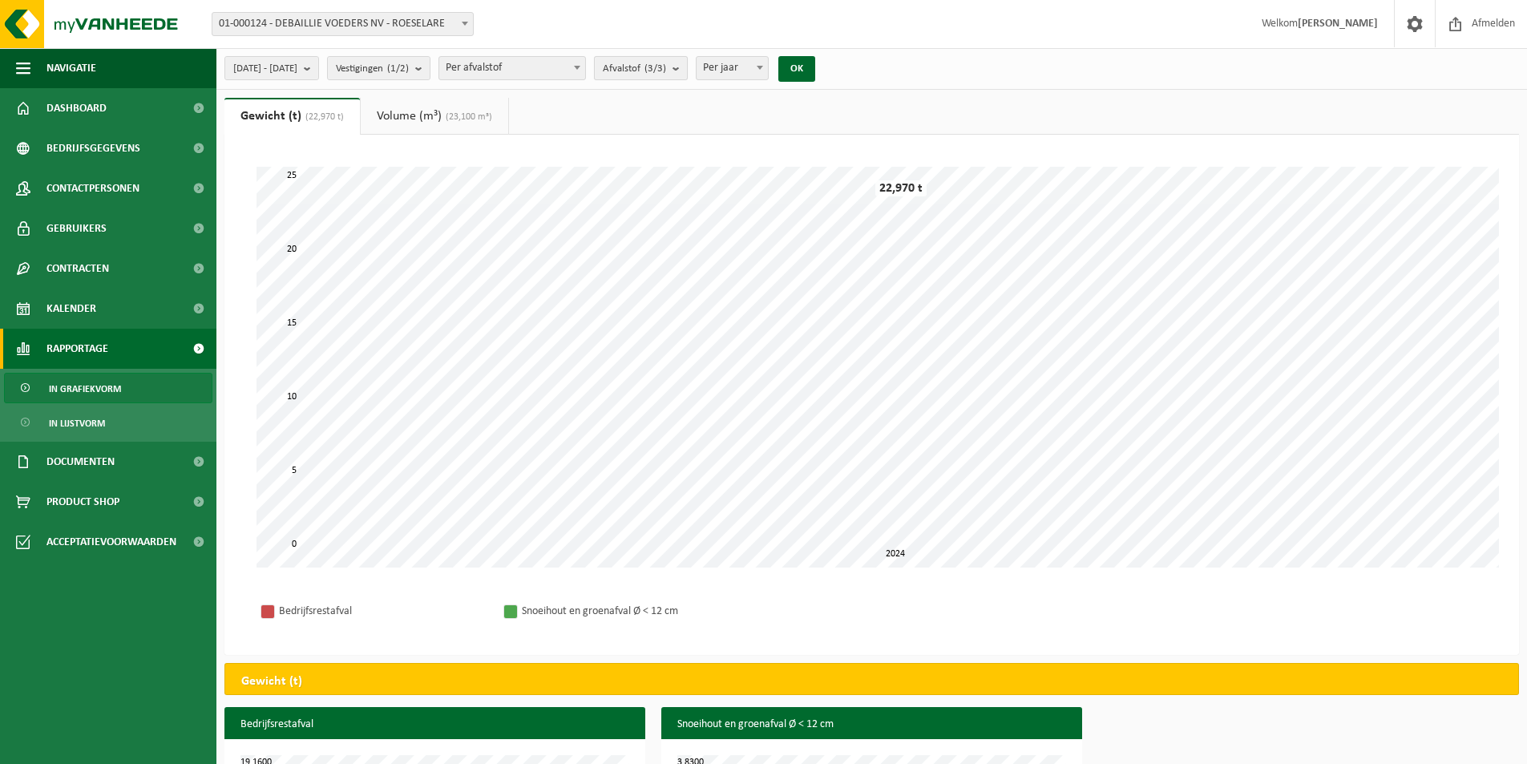
click at [666, 65] on span "Afvalstof (3/3)" at bounding box center [634, 69] width 63 height 24
click at [666, 190] on label "Karton/papier, Los (bedrijven)" at bounding box center [733, 192] width 265 height 24
click at [599, 180] on input "Karton/papier, Los (bedrijven)" at bounding box center [598, 180] width 1 height 1
checkbox input "false"
click at [659, 208] on label "Snoeihout En Groenafval Ø < 12 Cm" at bounding box center [733, 216] width 265 height 24
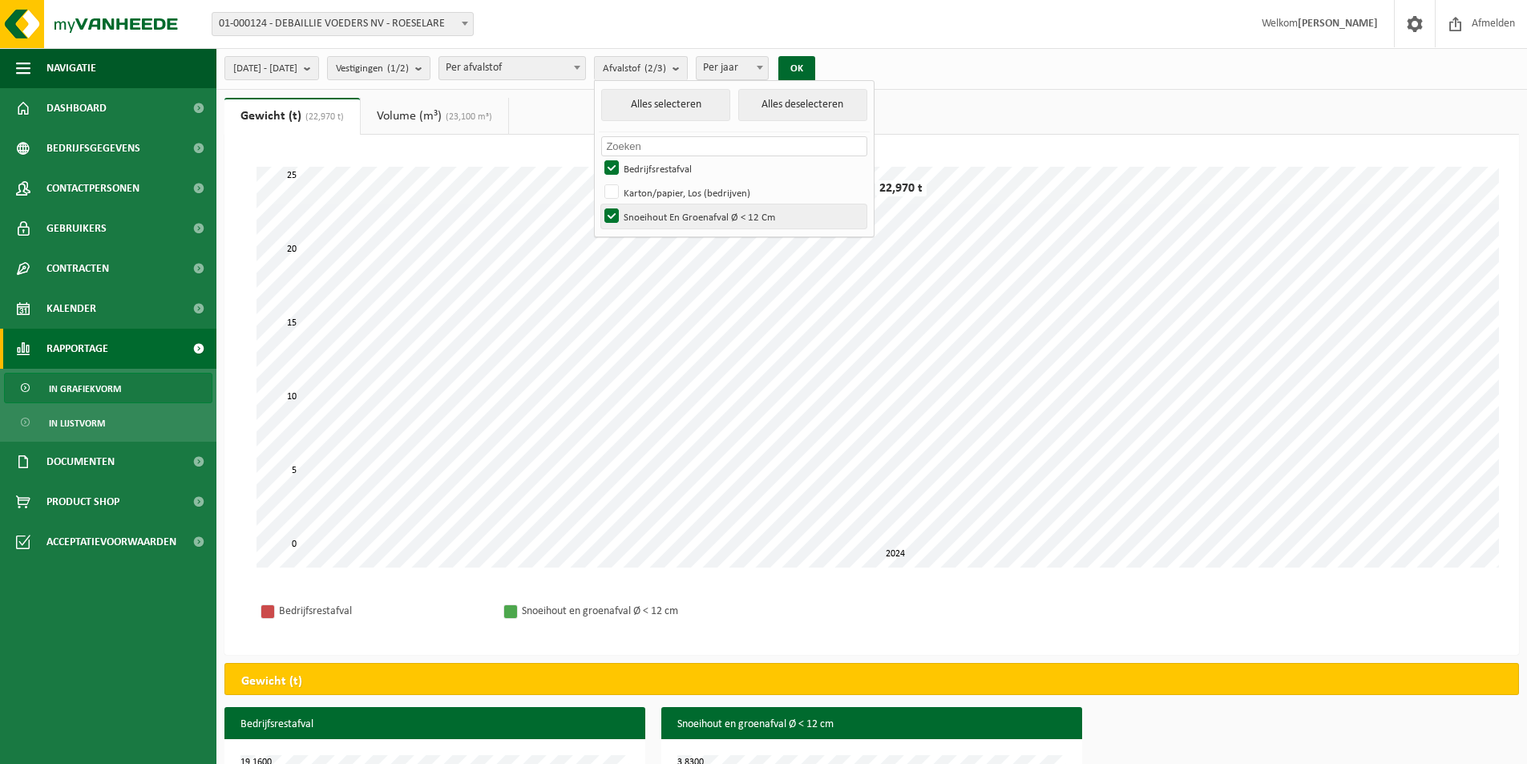
click at [599, 204] on input "Snoeihout En Groenafval Ø < 12 Cm" at bounding box center [598, 204] width 1 height 1
checkbox input "false"
click at [997, 152] on div "Even geduld. Door de grote hoeveelheid gegevens duurt het laden even. 0 5 25 10…" at bounding box center [872, 367] width 1263 height 433
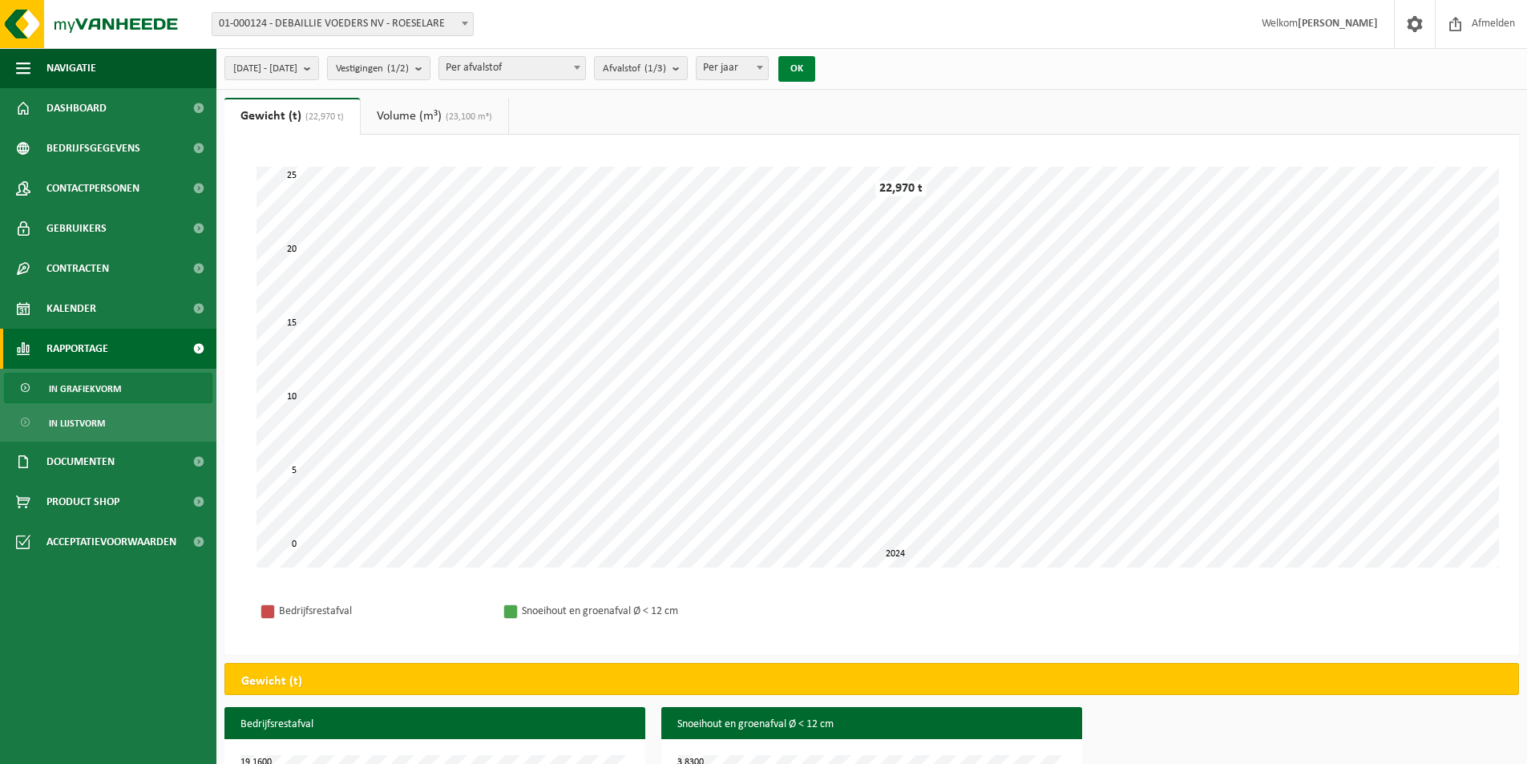
click at [815, 75] on button "OK" at bounding box center [797, 69] width 37 height 26
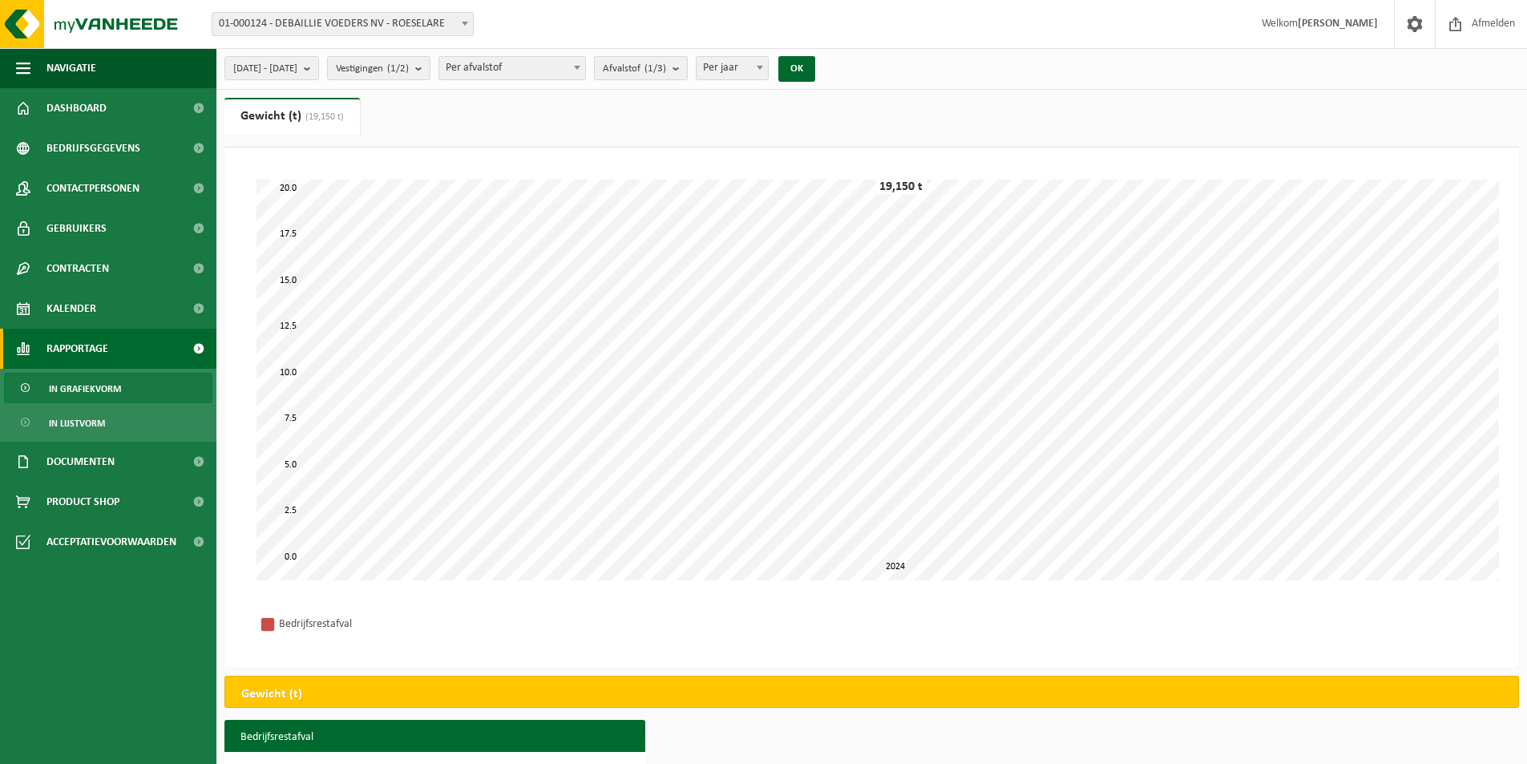
click at [666, 69] on span "Afvalstof (1/3)" at bounding box center [634, 69] width 63 height 24
click at [660, 188] on label "Karton/papier, Los (bedrijven)" at bounding box center [733, 192] width 265 height 24
click at [599, 180] on input "Karton/papier, Los (bedrijven)" at bounding box center [598, 180] width 1 height 1
checkbox input "true"
click at [657, 168] on label "Bedrijfsrestafval" at bounding box center [733, 168] width 265 height 24
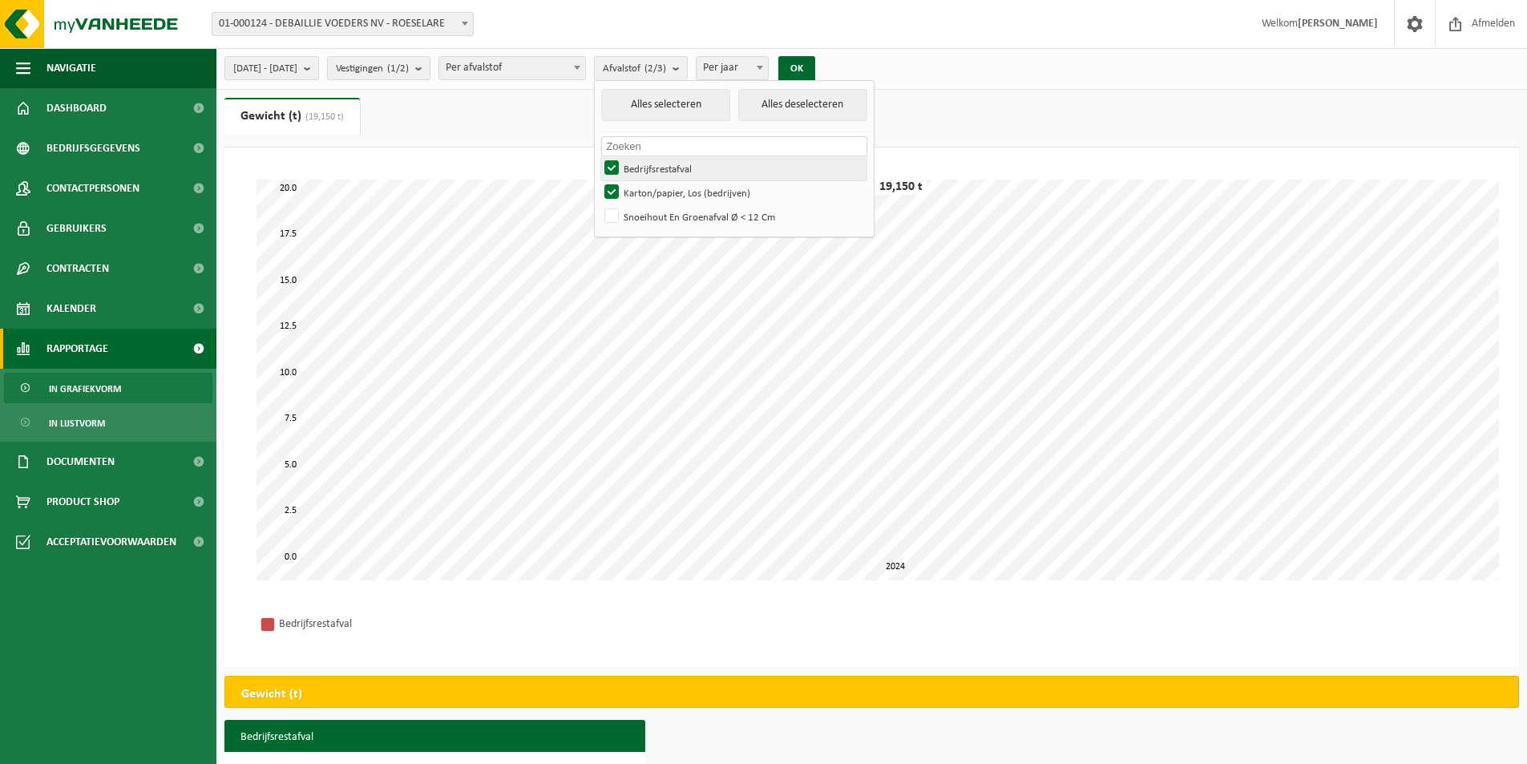
click at [599, 156] on input "Bedrijfsrestafval" at bounding box center [598, 156] width 1 height 1
checkbox input "false"
click at [1159, 145] on ul "Gewicht (t) (19,150 t) Volume (m³) (23,100 m³)" at bounding box center [872, 123] width 1295 height 50
click at [817, 75] on div "OK" at bounding box center [797, 69] width 40 height 26
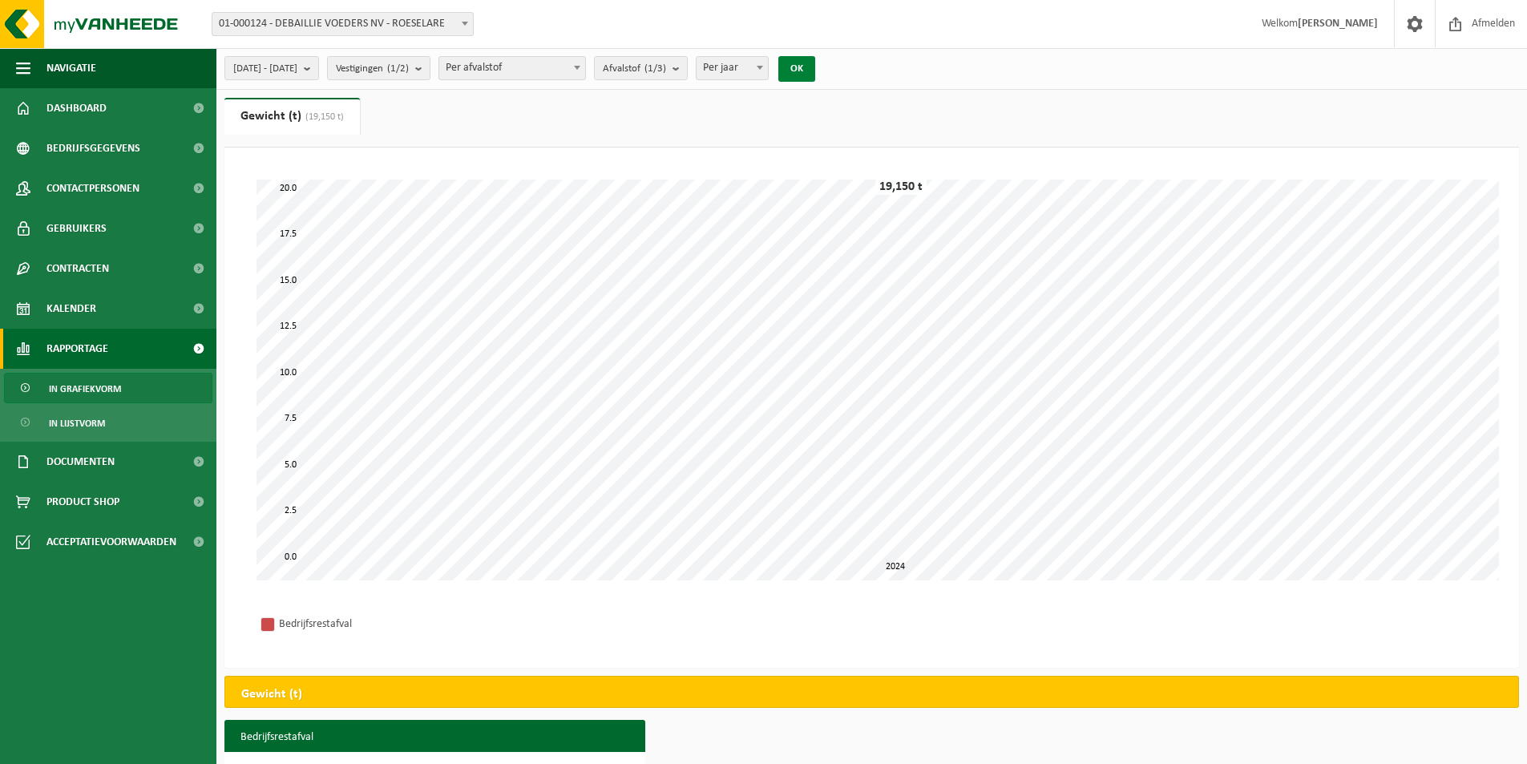
click at [815, 71] on button "OK" at bounding box center [797, 69] width 37 height 26
click at [405, 70] on span "Vestigingen (1/2)" at bounding box center [372, 69] width 73 height 24
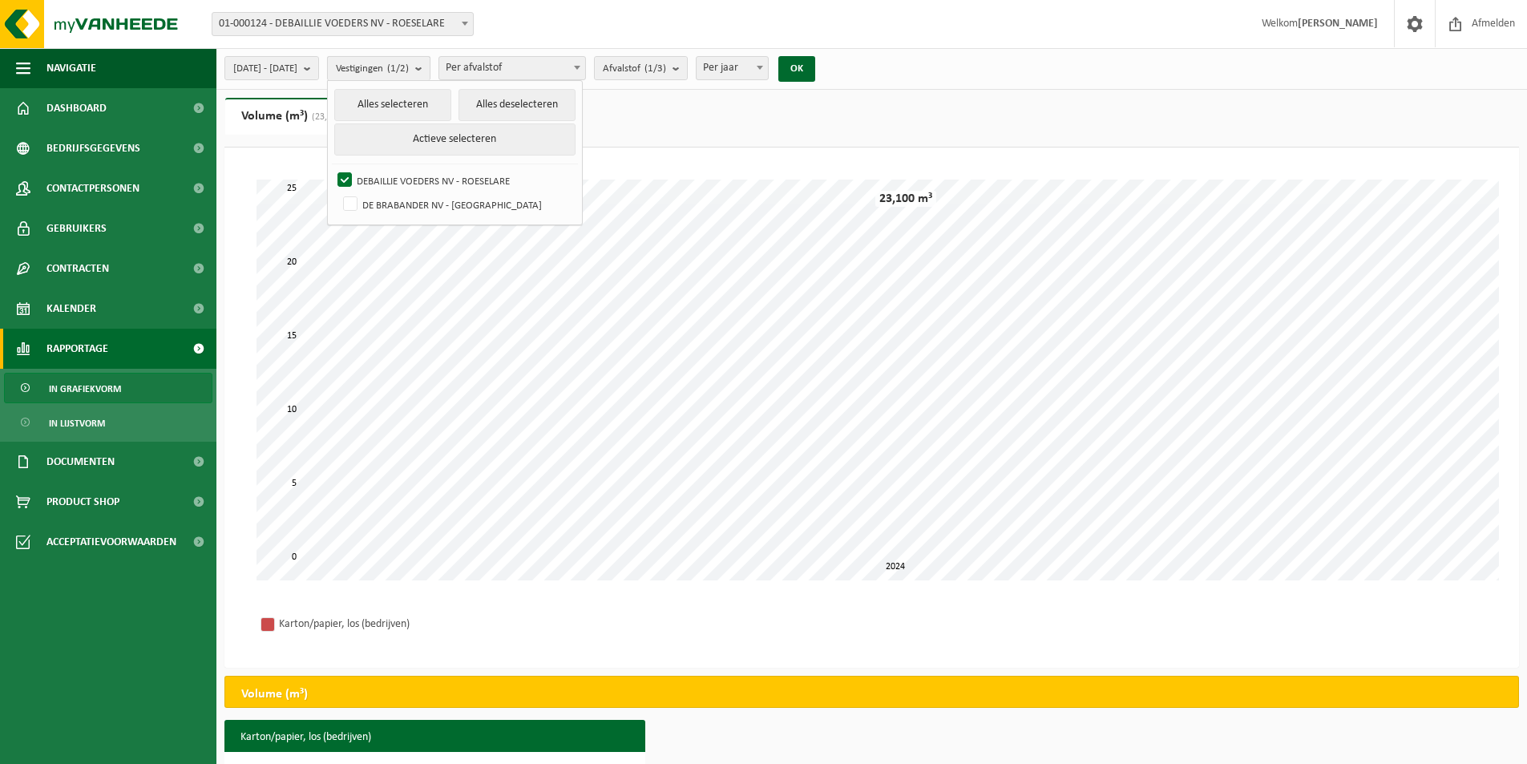
click at [405, 70] on span "Vestigingen (1/2)" at bounding box center [372, 69] width 73 height 24
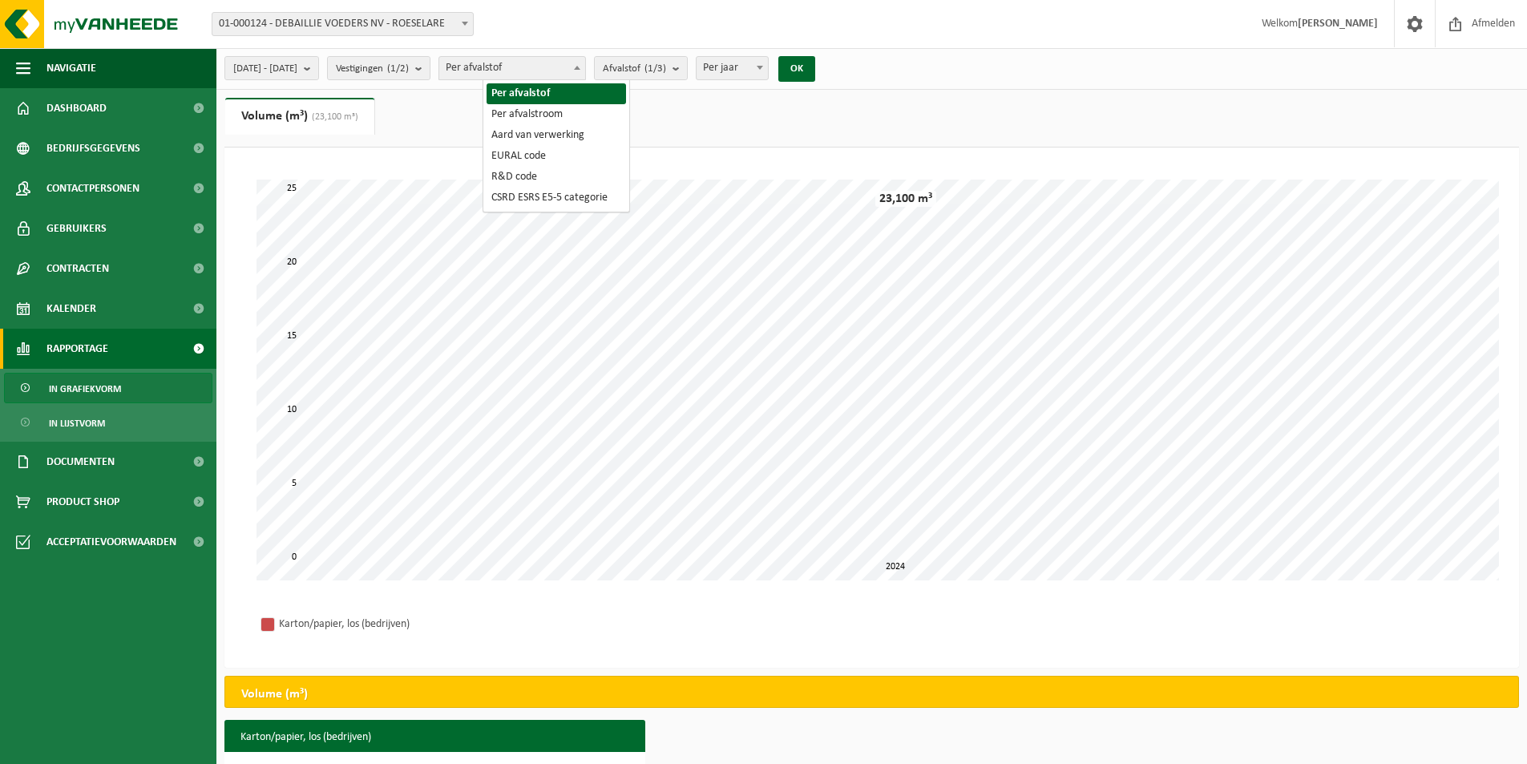
click at [528, 70] on span "Per afvalstof" at bounding box center [512, 68] width 146 height 22
click at [748, 165] on div "Even geduld. Door de grote hoeveelheid gegevens duurt het laden even. 0 5 25 10…" at bounding box center [872, 380] width 1263 height 433
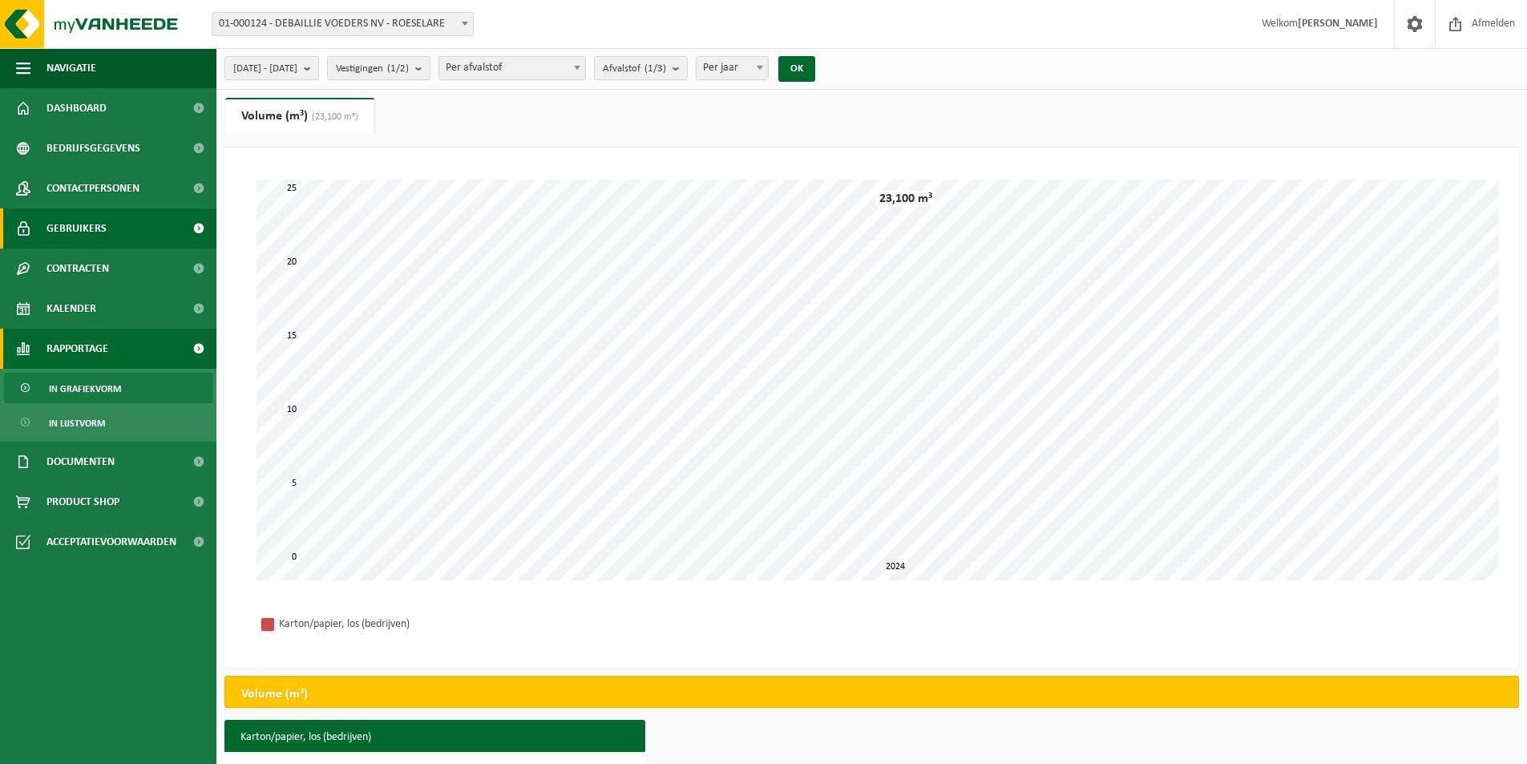
click at [100, 229] on span "Gebruikers" at bounding box center [77, 228] width 60 height 40
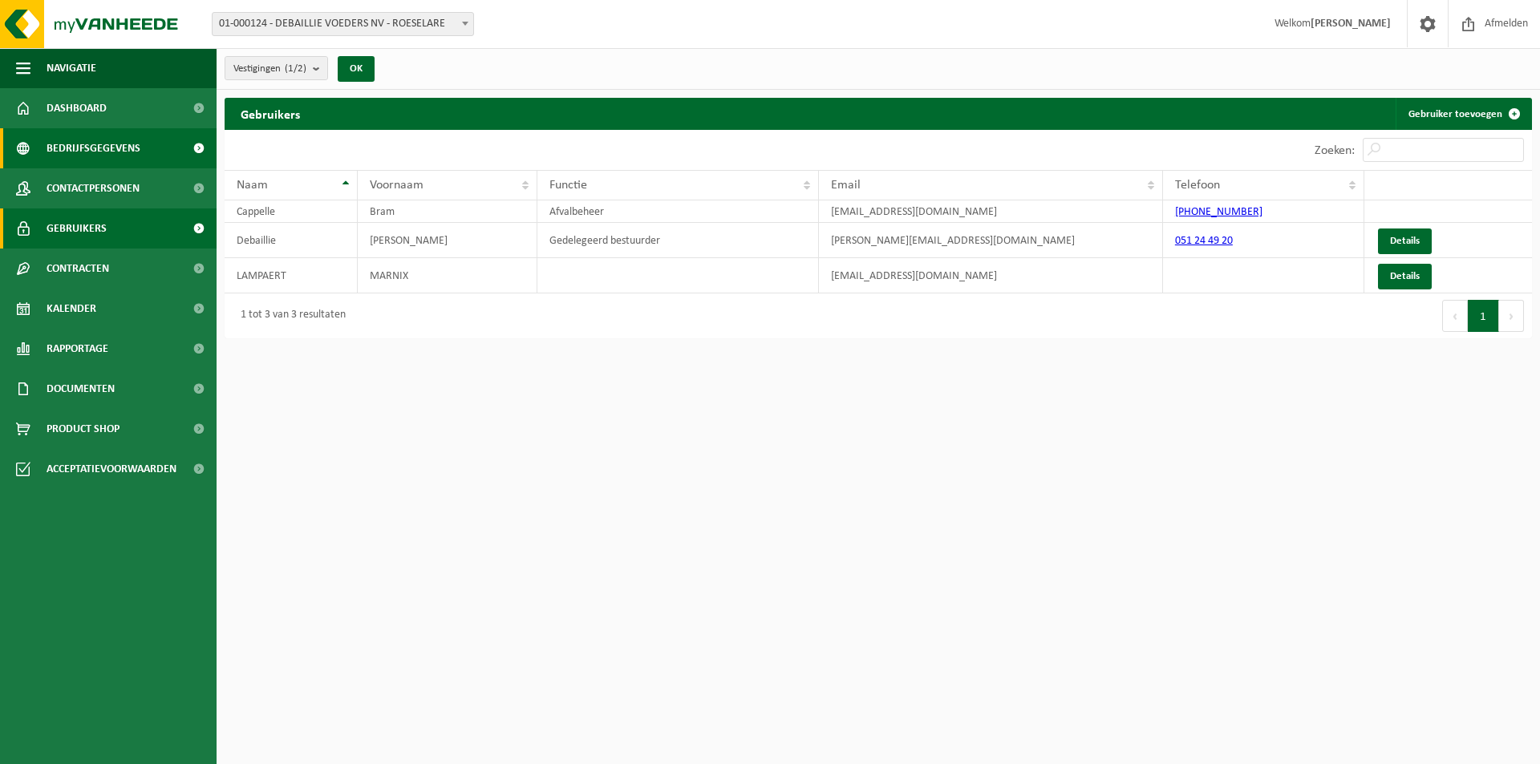
click at [148, 155] on link "Bedrijfsgegevens" at bounding box center [108, 148] width 216 height 40
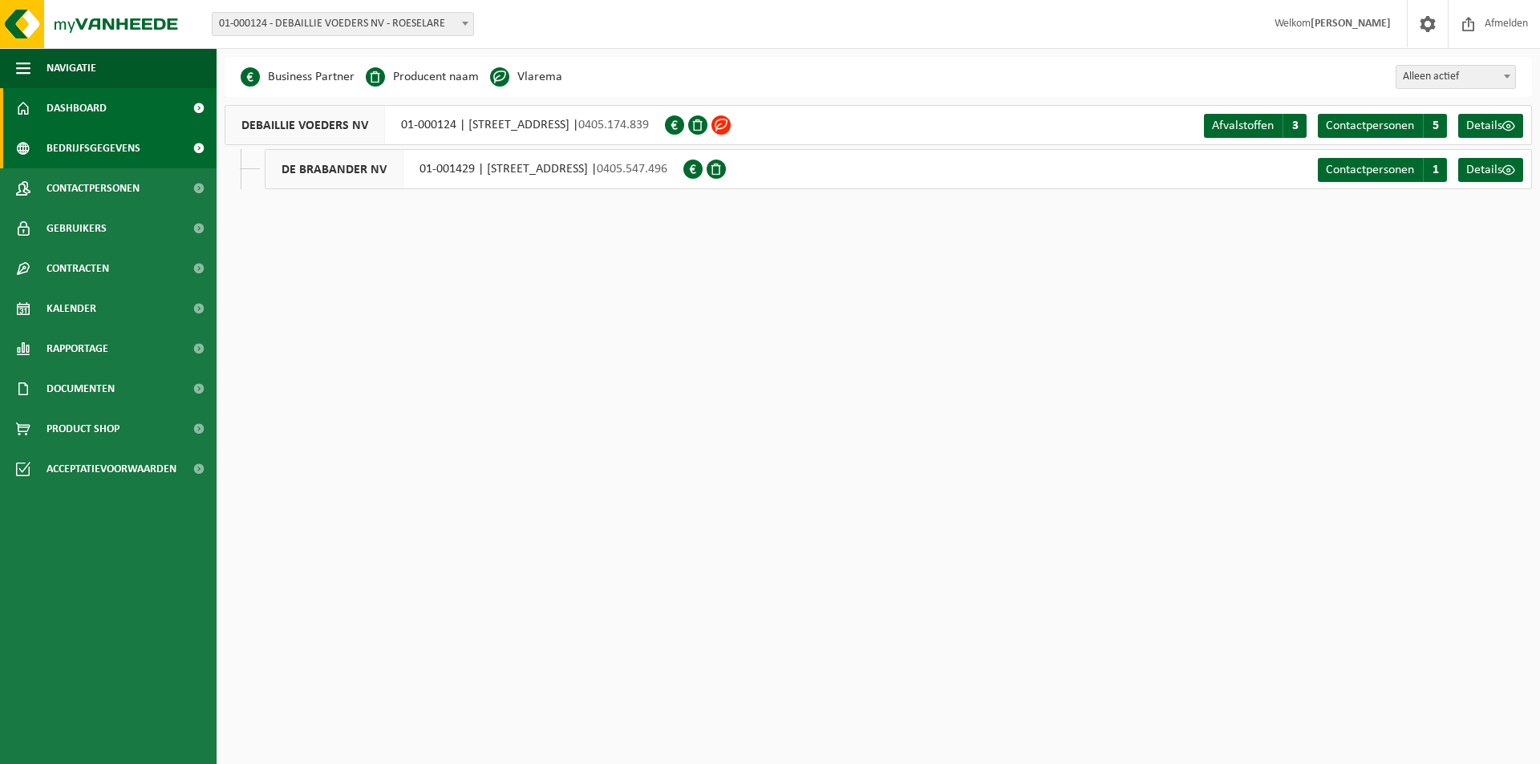
click at [118, 115] on link "Dashboard" at bounding box center [108, 108] width 216 height 40
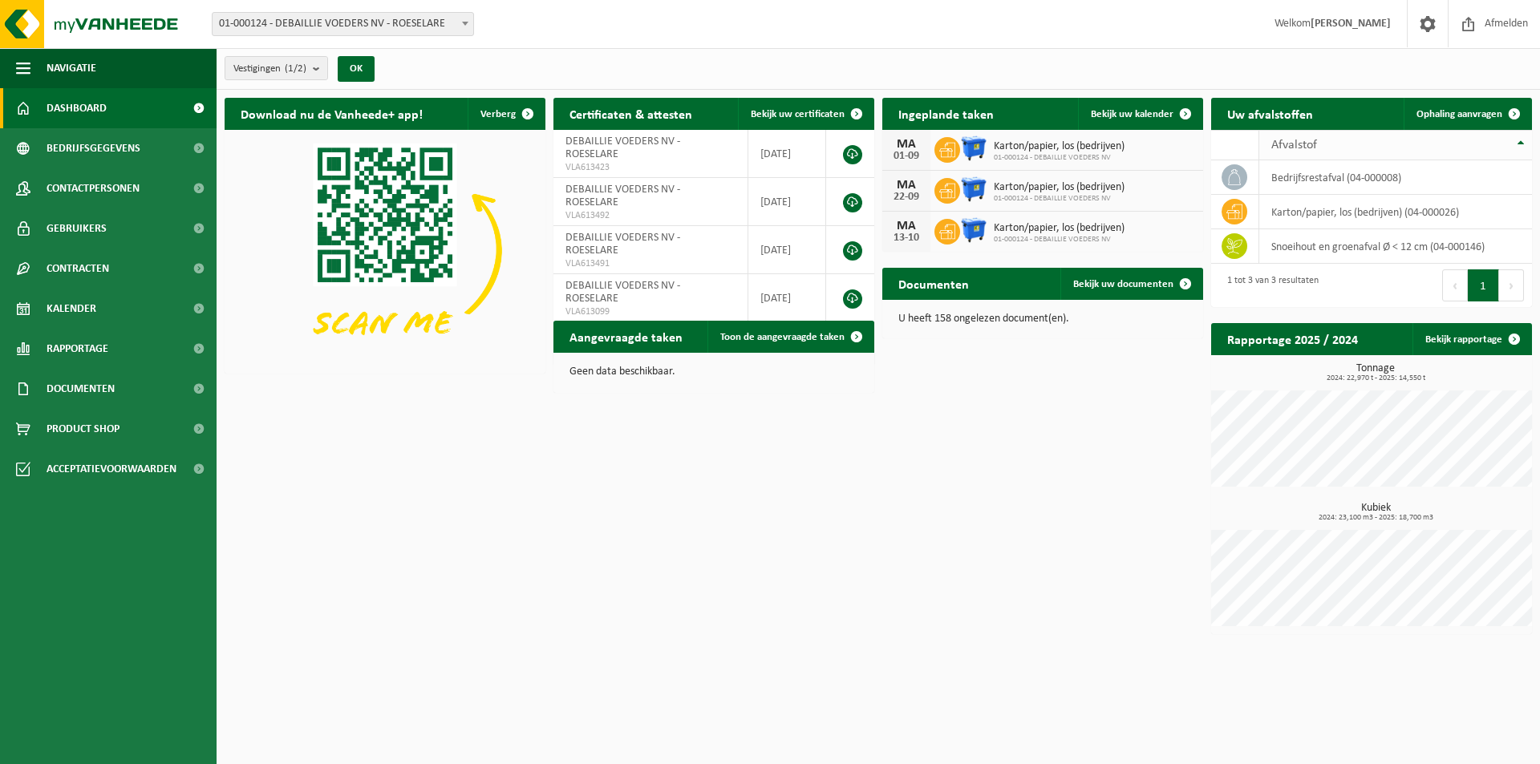
click at [1281, 152] on th "Afvalstof" at bounding box center [1395, 145] width 273 height 30
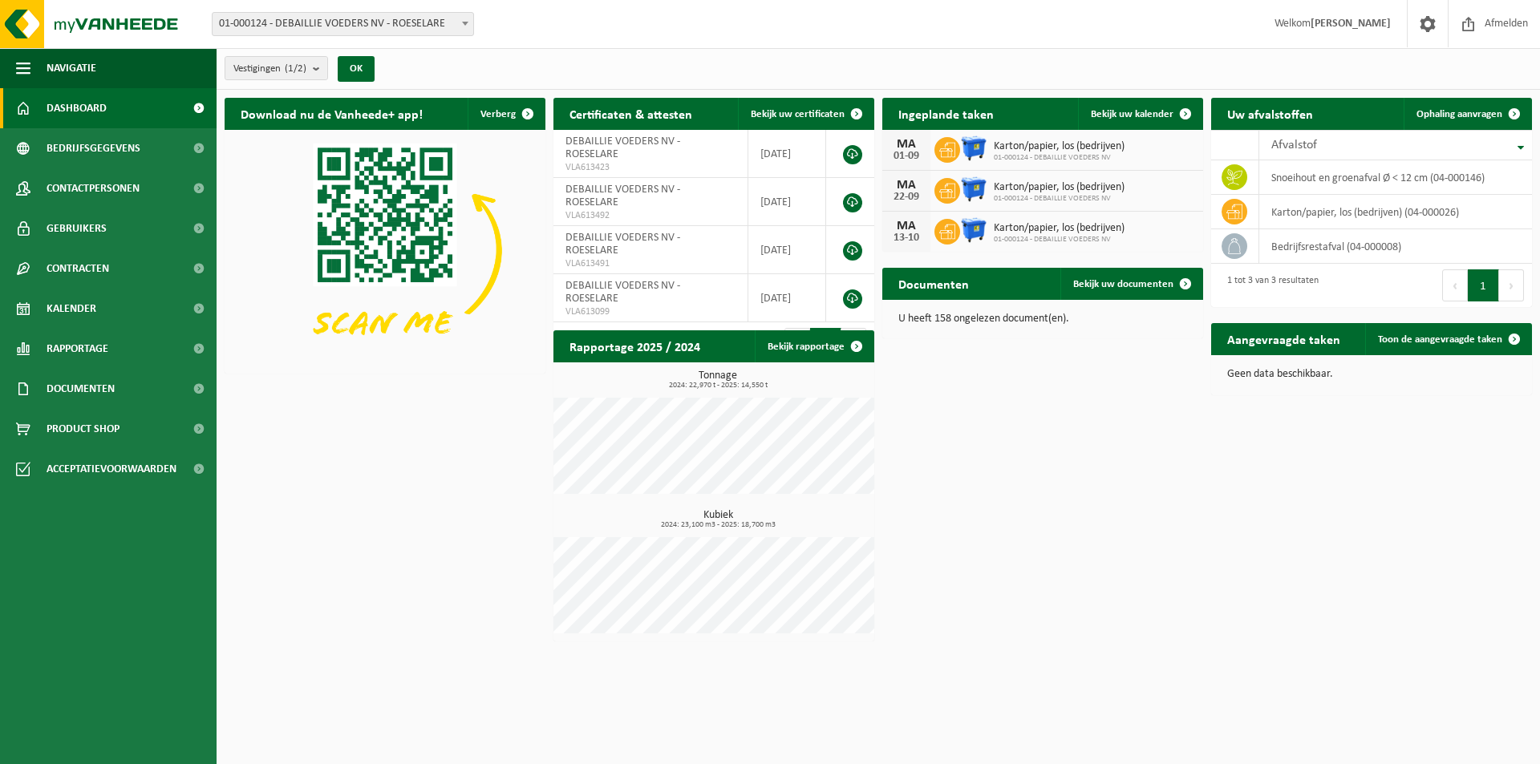
click at [1281, 152] on th "Afvalstof" at bounding box center [1395, 145] width 273 height 30
click at [1352, 179] on td "bedrijfsrestafval (04-000008)" at bounding box center [1395, 177] width 273 height 34
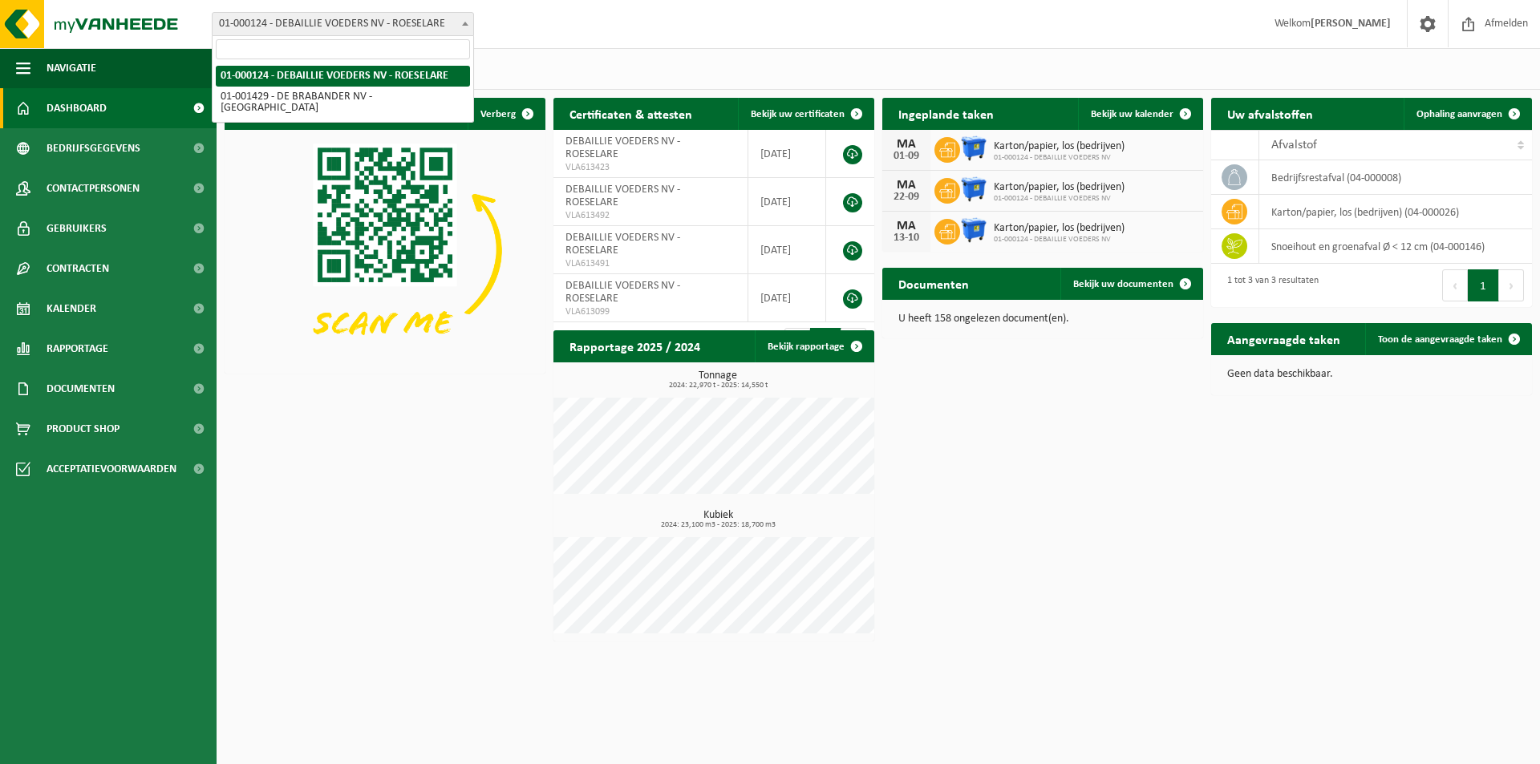
click at [362, 12] on span "01-000124 - DEBAILLIE VOEDERS NV - ROESELARE" at bounding box center [343, 24] width 262 height 24
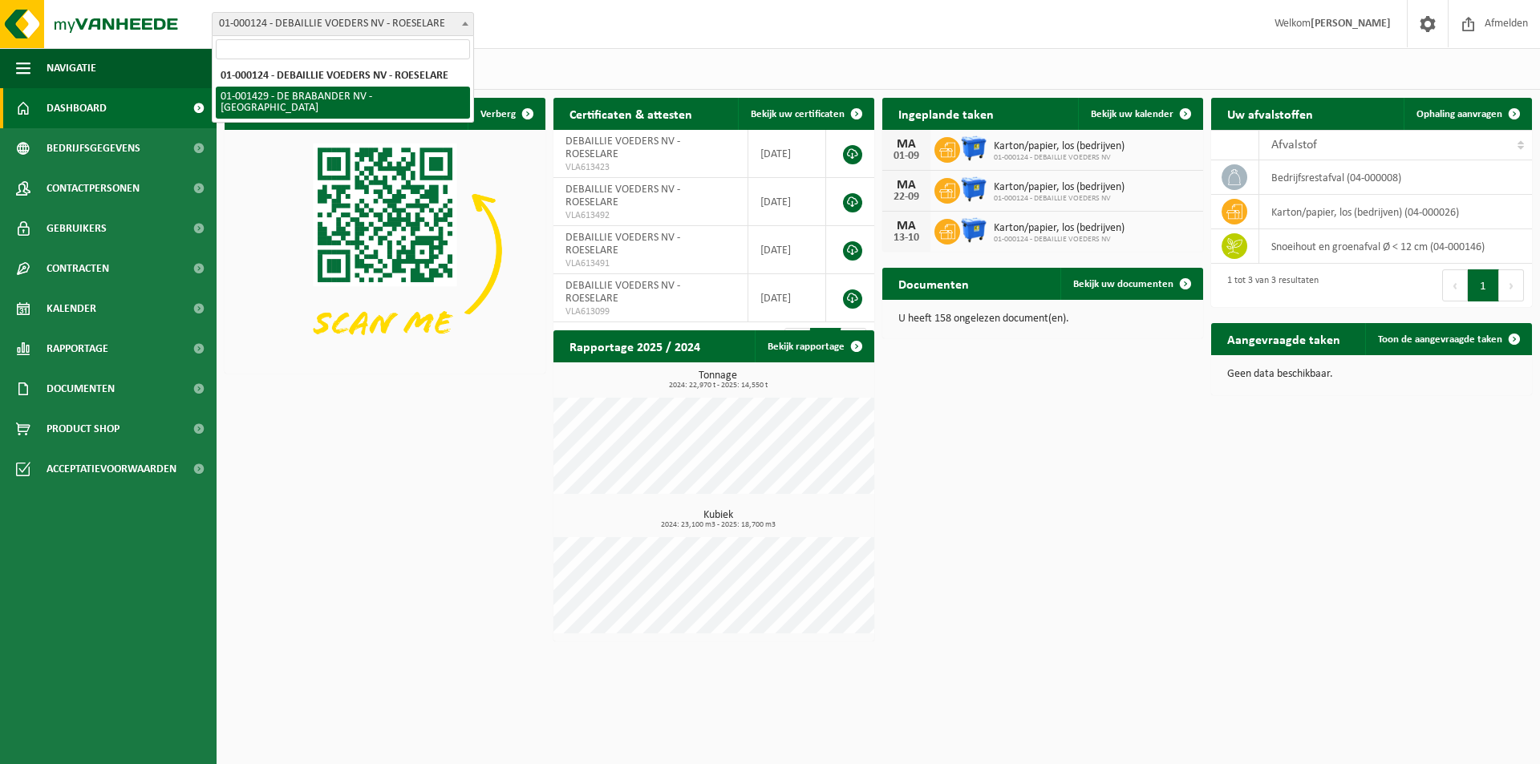
select select "20407"
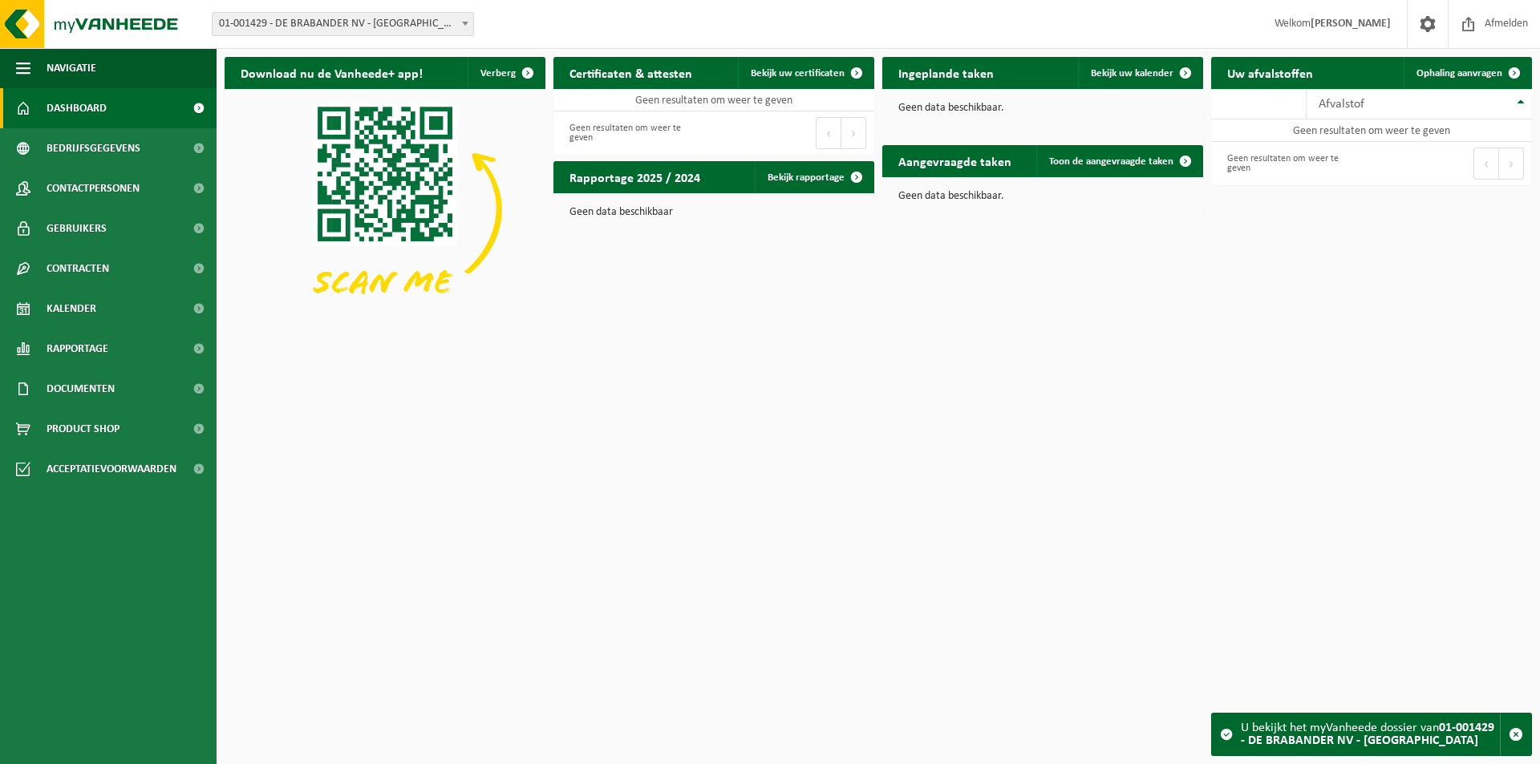
click at [386, 28] on span "01-001429 - DE BRABANDER NV - [GEOGRAPHIC_DATA]" at bounding box center [342, 24] width 261 height 22
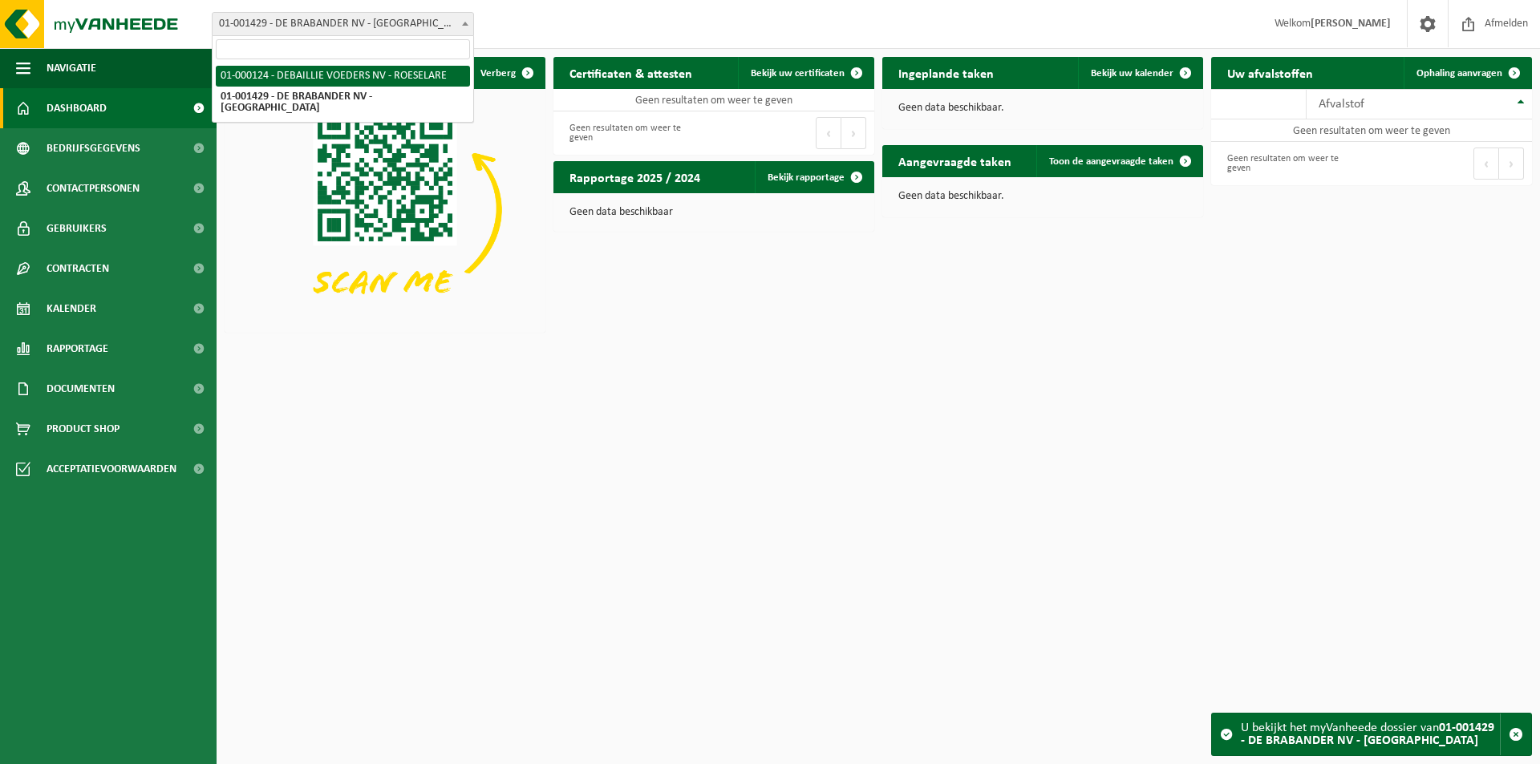
select select "20392"
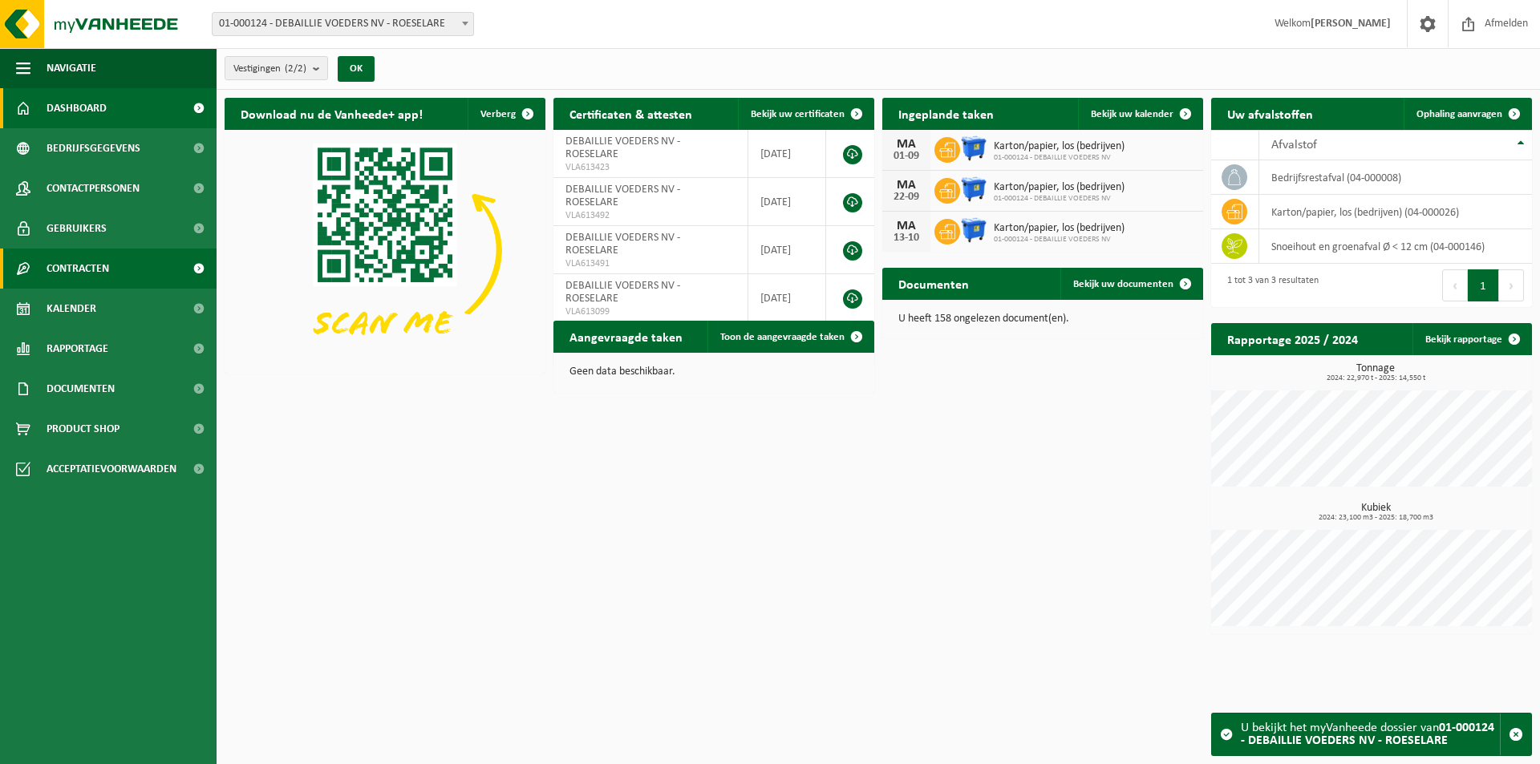
click at [73, 275] on span "Contracten" at bounding box center [78, 269] width 63 height 40
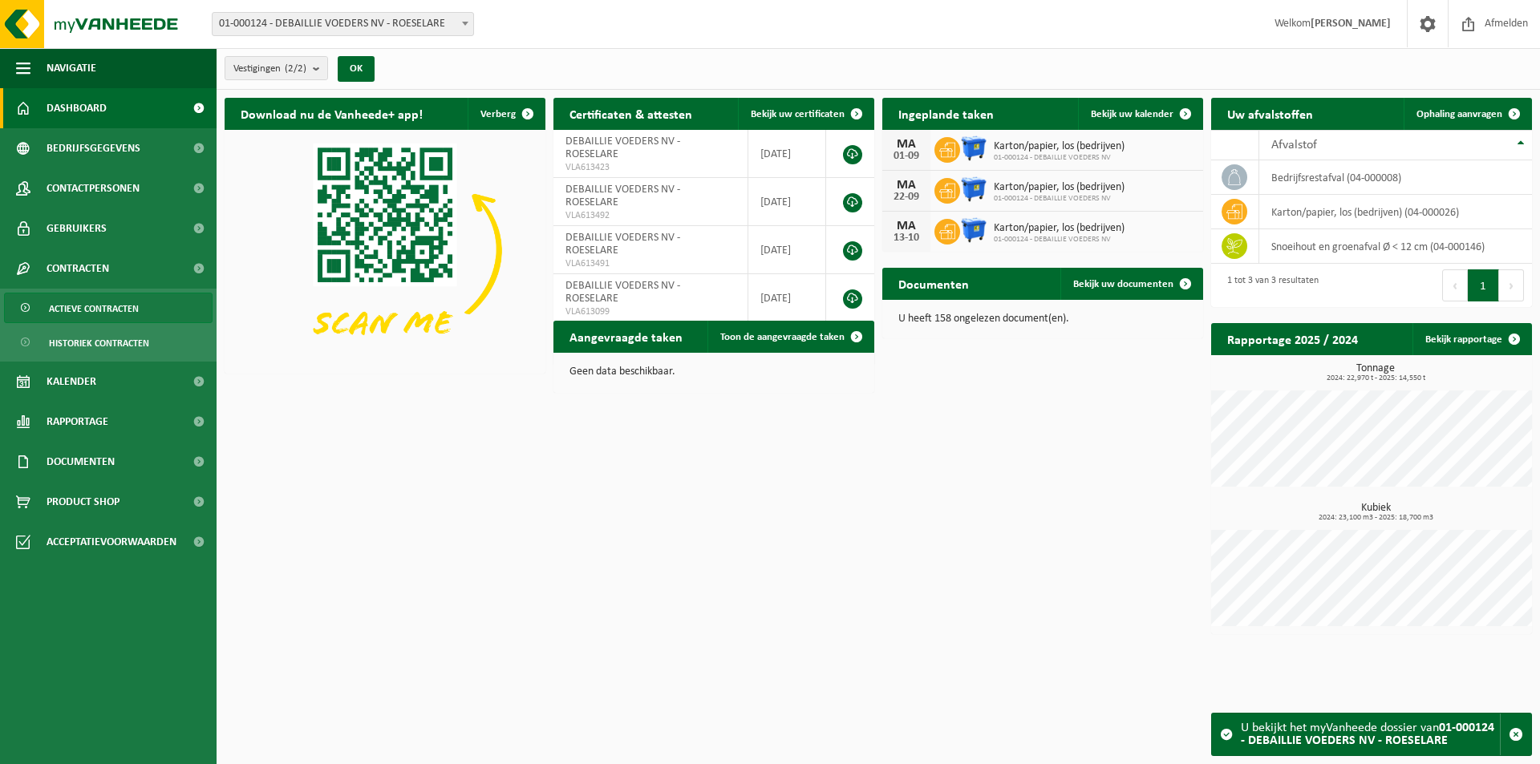
click at [109, 318] on span "Actieve contracten" at bounding box center [94, 308] width 90 height 30
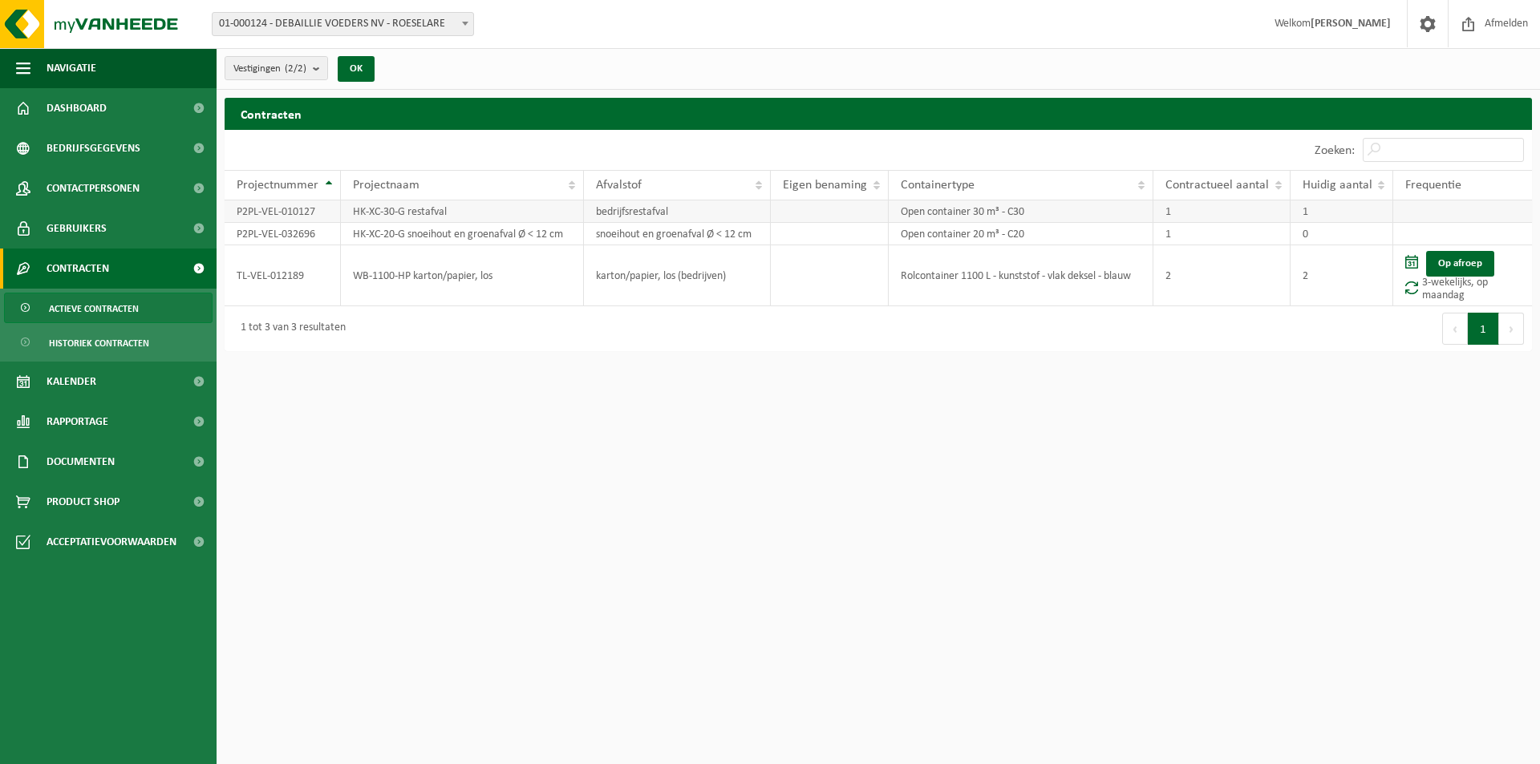
click at [464, 211] on td "HK-XC-30-G restafval" at bounding box center [462, 211] width 243 height 22
click at [1238, 204] on td "1" at bounding box center [1221, 211] width 137 height 22
click at [975, 217] on td "Open container 30 m³ - C30" at bounding box center [1020, 211] width 265 height 22
click at [525, 206] on td "HK-XC-30-G restafval" at bounding box center [462, 211] width 243 height 22
click at [350, 65] on button "OK" at bounding box center [356, 69] width 37 height 26
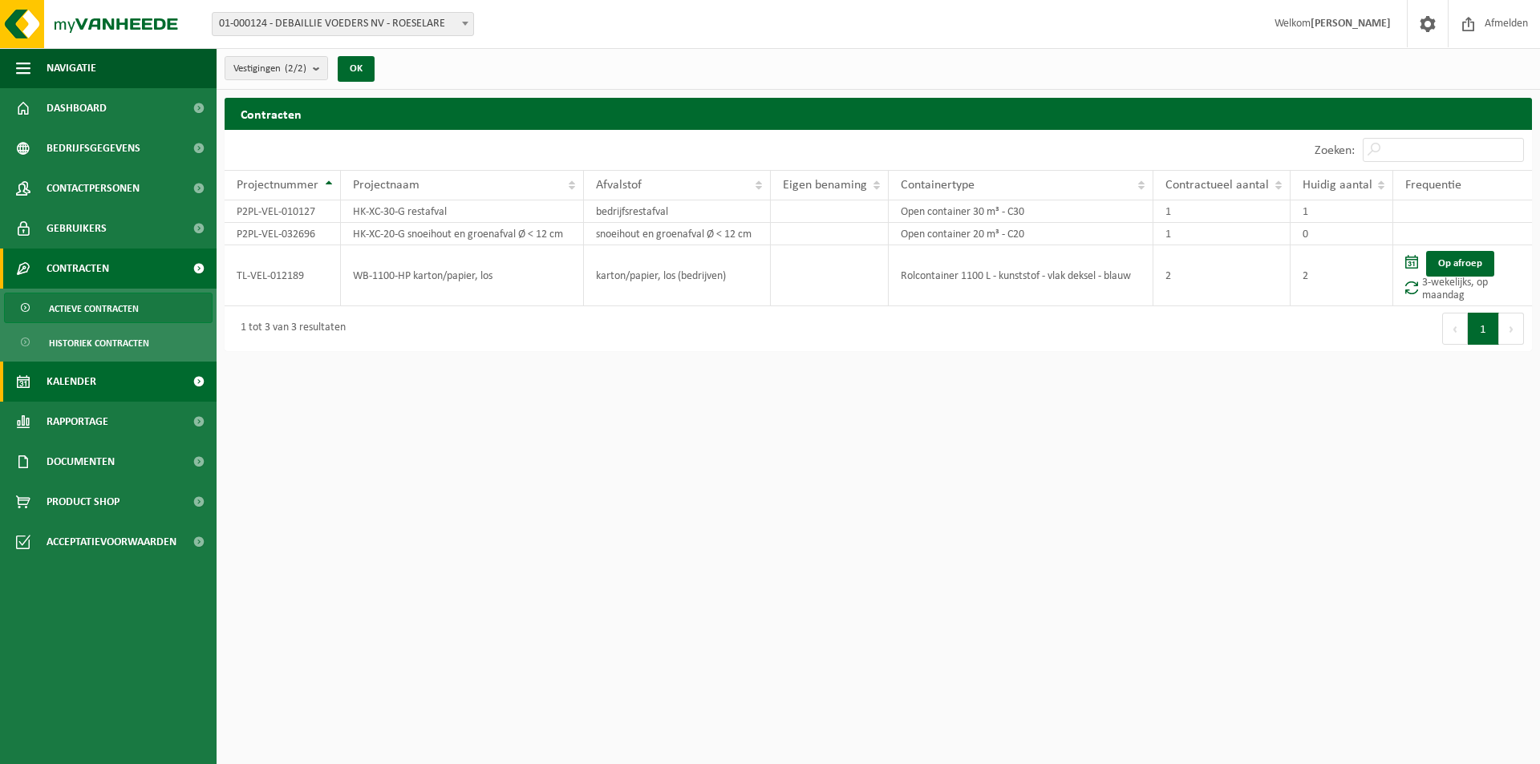
click at [101, 386] on link "Kalender" at bounding box center [108, 382] width 216 height 40
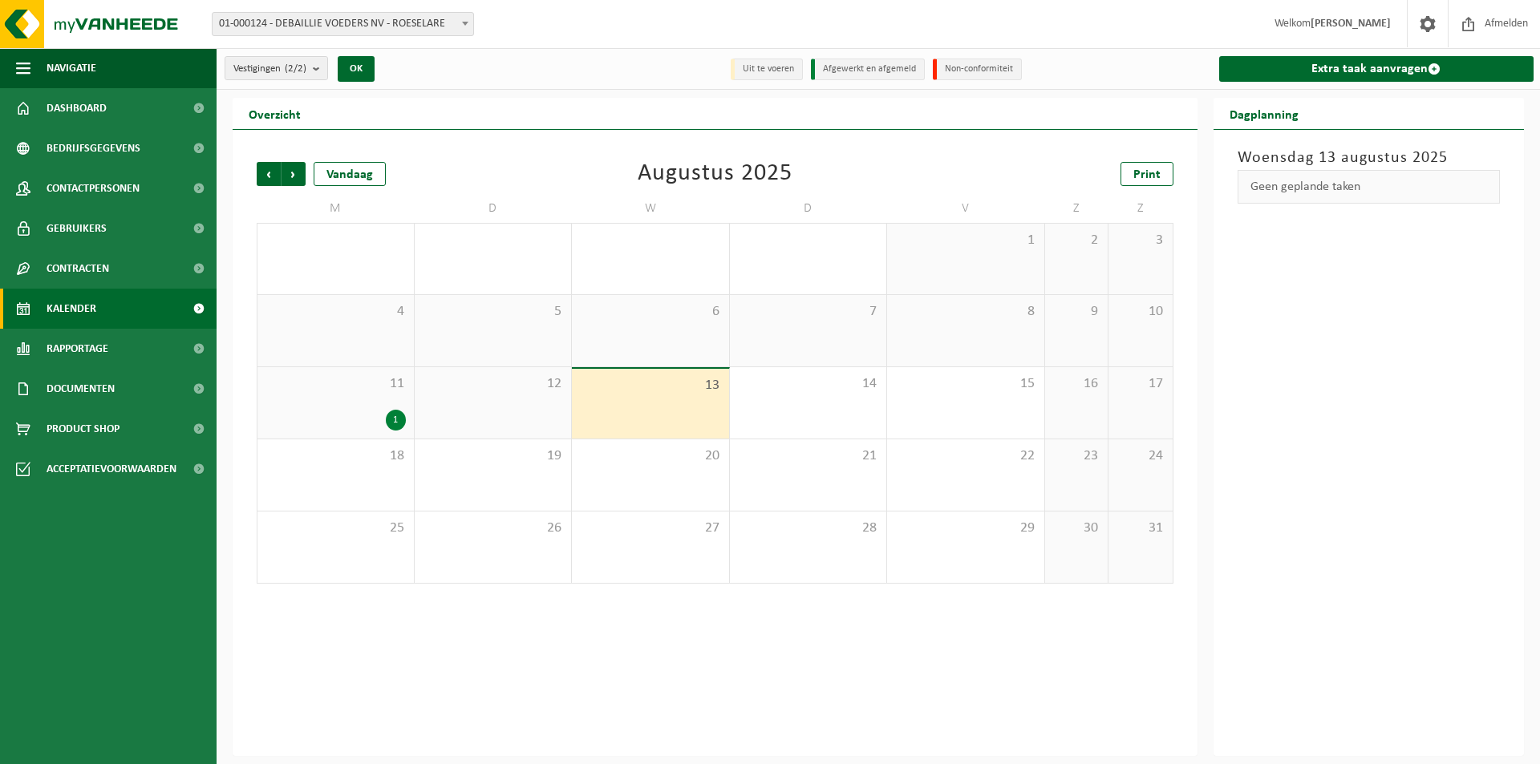
click at [101, 386] on span "Documenten" at bounding box center [81, 389] width 68 height 40
click at [101, 420] on link "Facturen" at bounding box center [108, 428] width 208 height 30
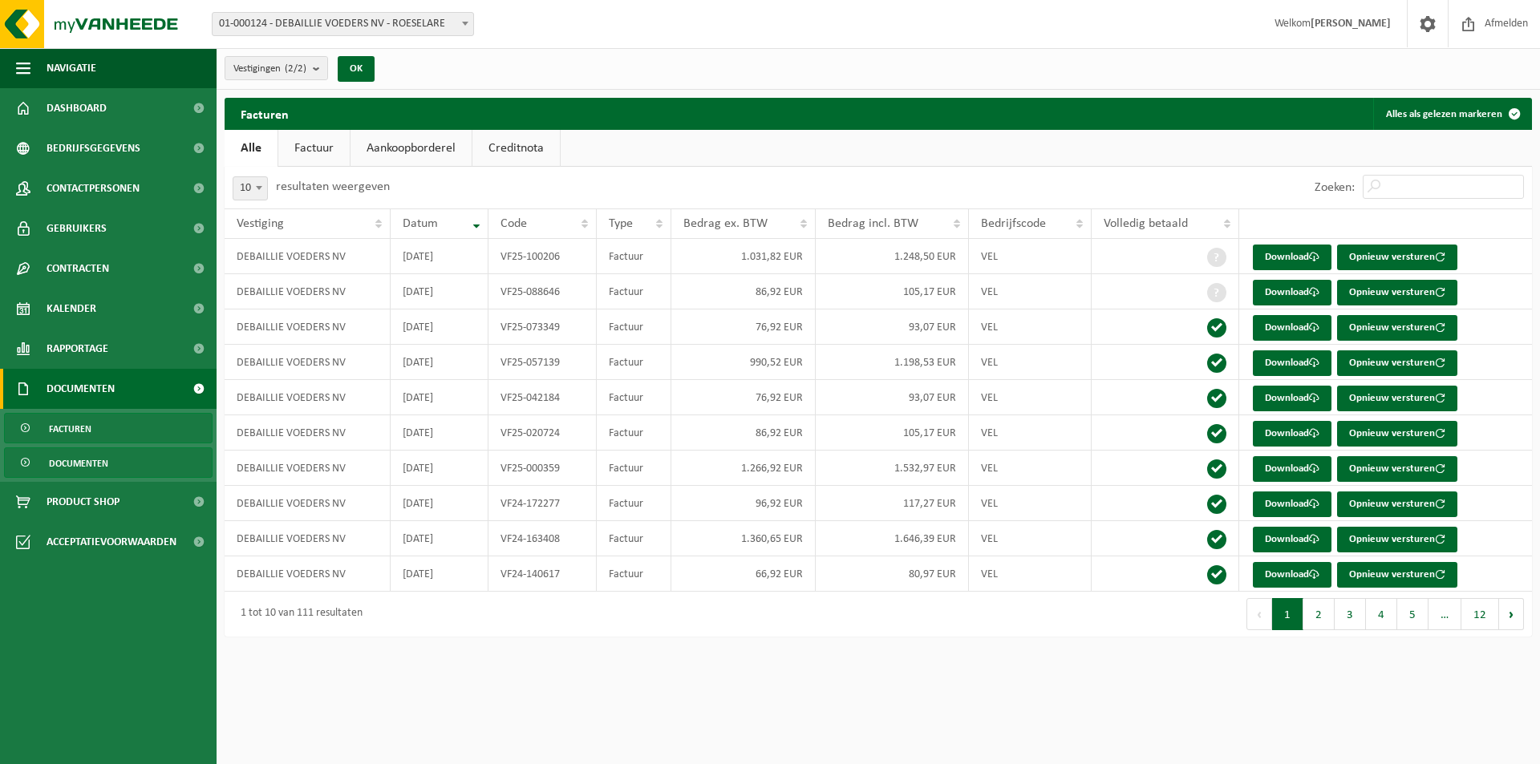
click at [119, 464] on link "Documenten" at bounding box center [108, 462] width 208 height 30
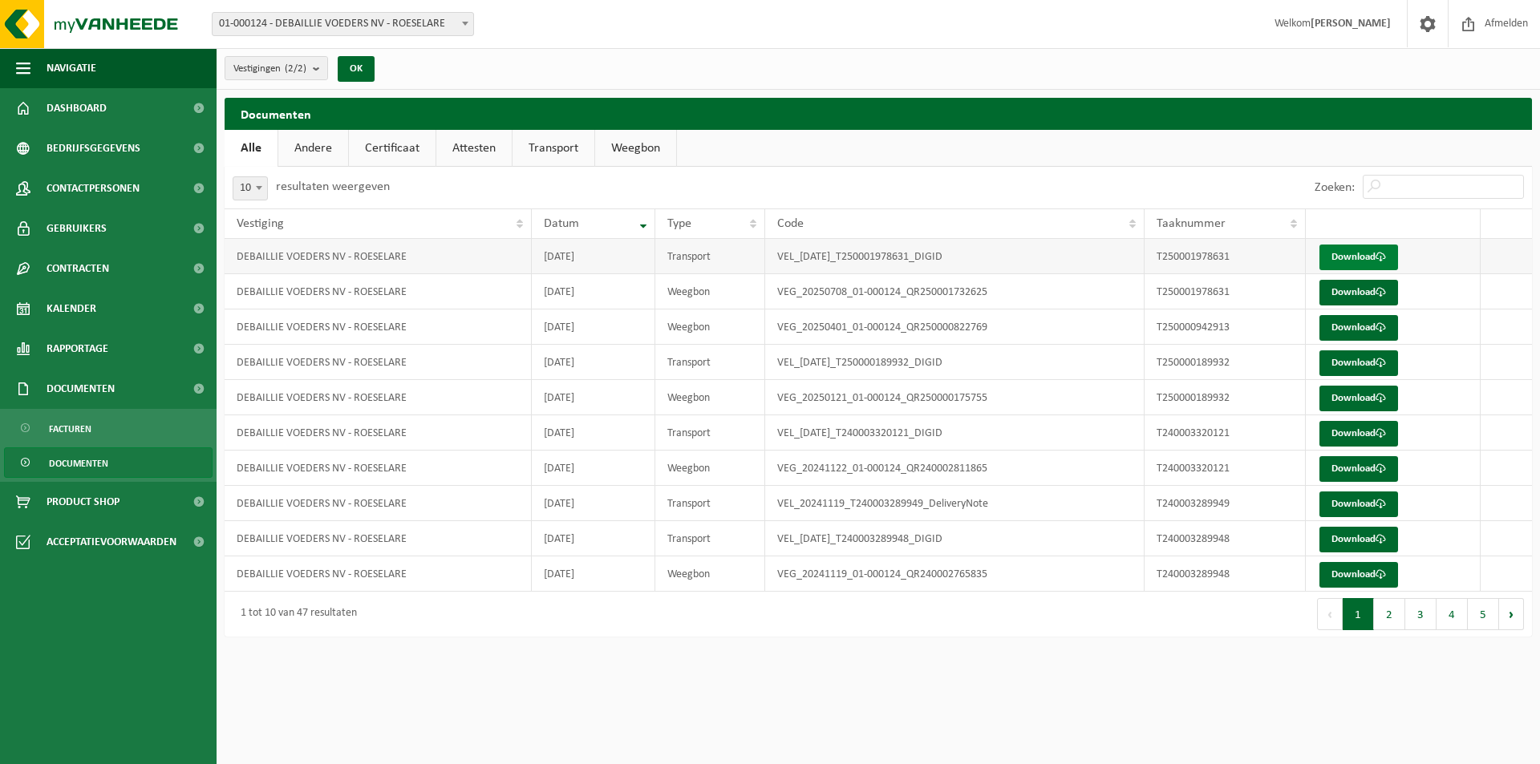
click at [1345, 257] on link "Download" at bounding box center [1358, 258] width 79 height 26
click at [403, 156] on link "Certificaat" at bounding box center [392, 148] width 87 height 37
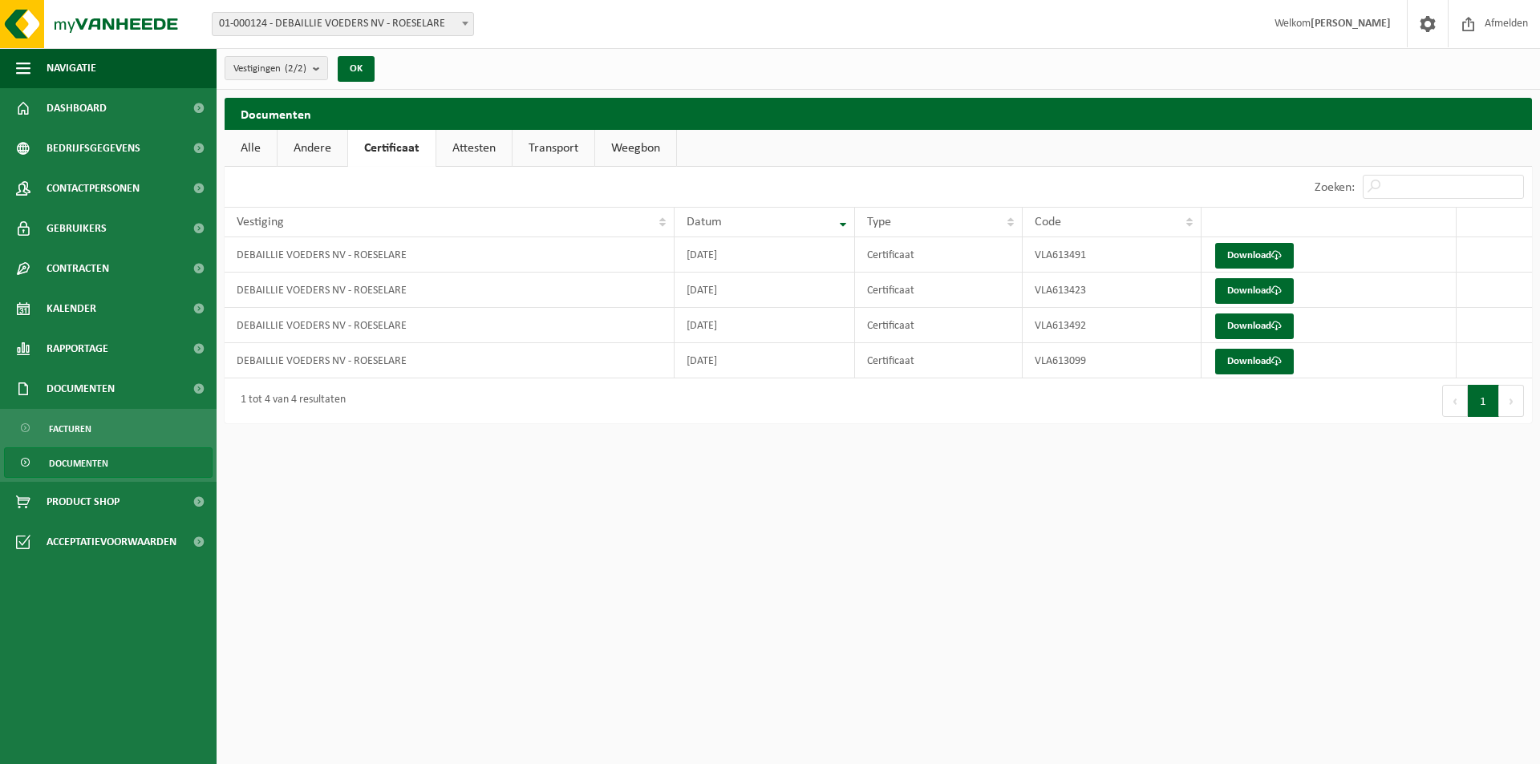
click at [462, 147] on link "Attesten" at bounding box center [473, 148] width 75 height 37
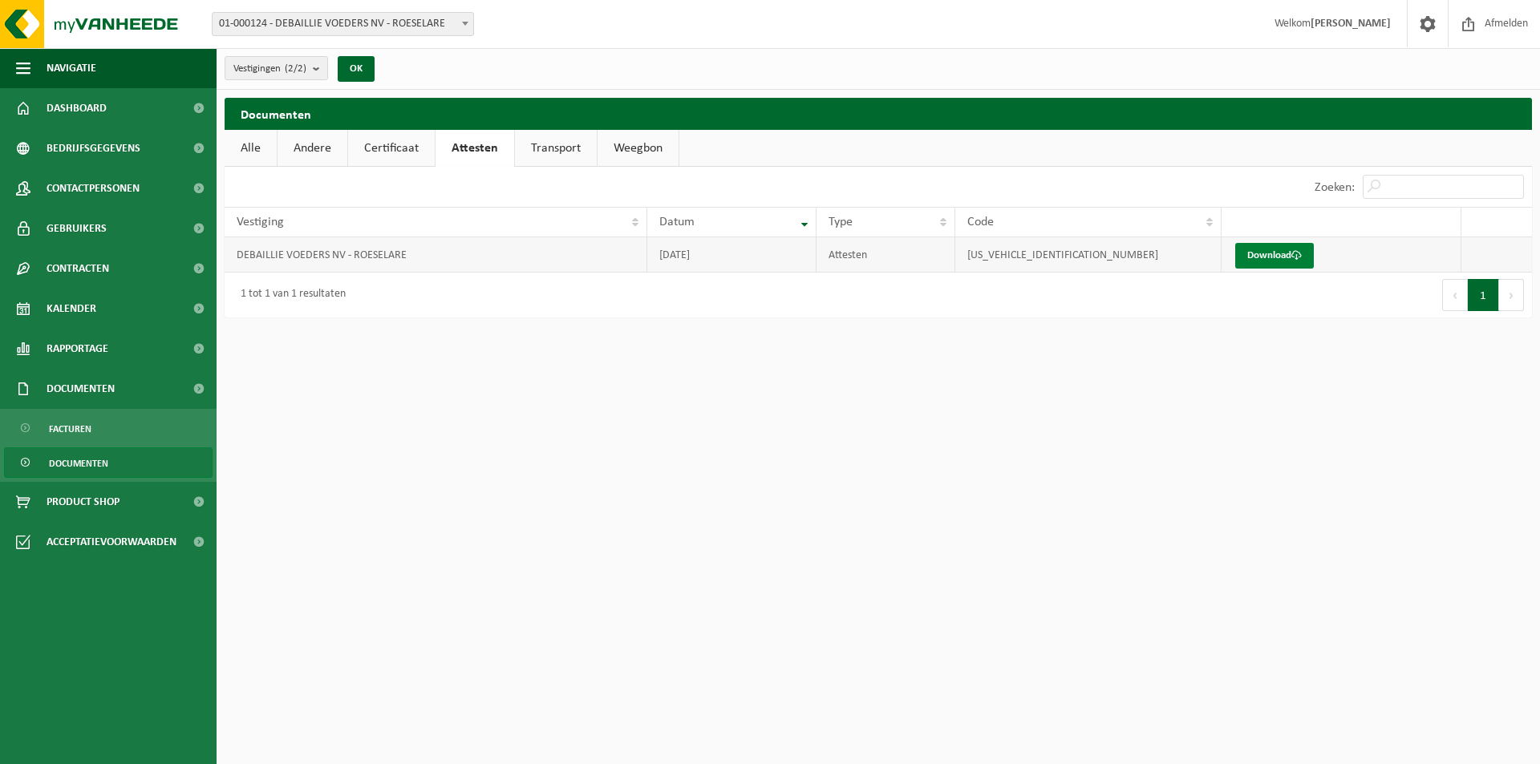
click at [1283, 245] on link "Download" at bounding box center [1274, 256] width 79 height 26
click at [577, 148] on link "Transport" at bounding box center [556, 148] width 82 height 37
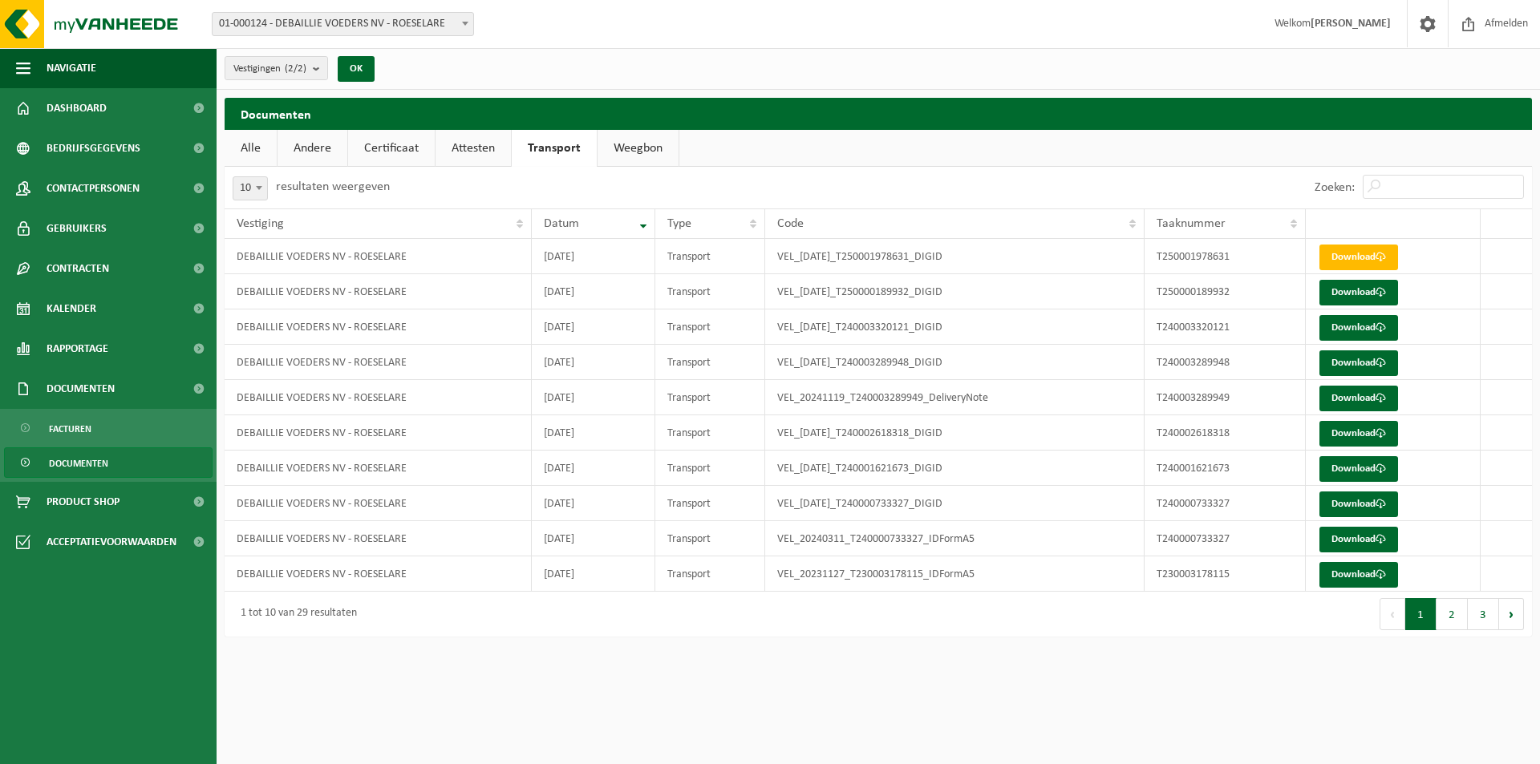
click at [267, 140] on link "Alle" at bounding box center [251, 148] width 52 height 37
